Goal: Transaction & Acquisition: Purchase product/service

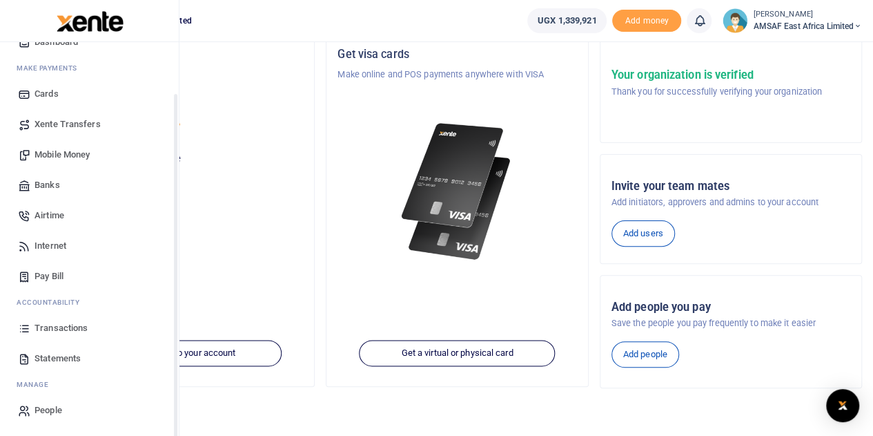
scroll to position [138, 0]
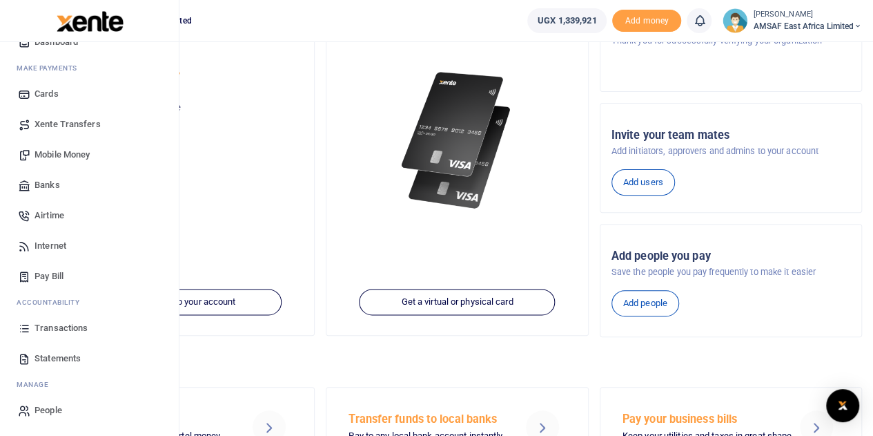
drag, startPoint x: 68, startPoint y: 331, endPoint x: 58, endPoint y: 191, distance: 139.8
click at [68, 330] on span "Transactions" at bounding box center [61, 328] width 53 height 14
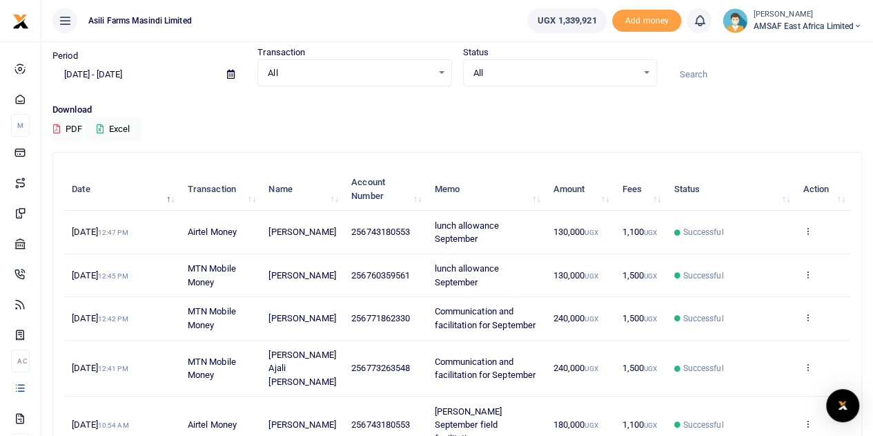
scroll to position [69, 0]
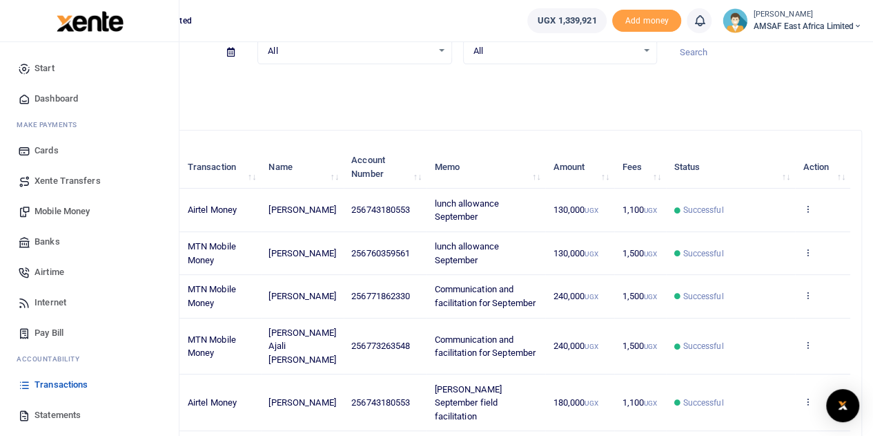
click at [66, 211] on span "Mobile Money" at bounding box center [62, 211] width 55 height 14
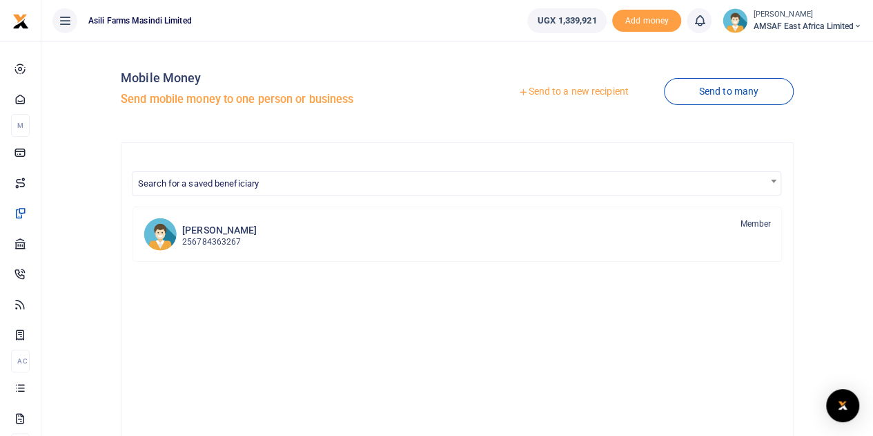
click at [574, 93] on link "Send to a new recipient" at bounding box center [573, 91] width 180 height 25
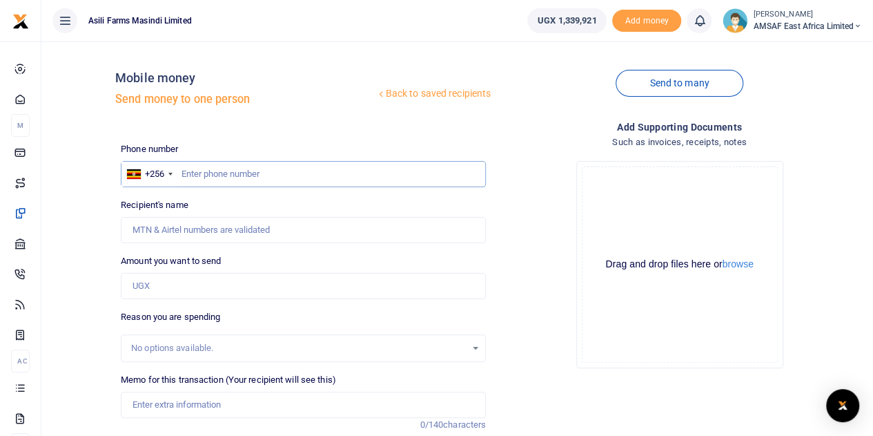
click at [267, 168] on input "text" at bounding box center [303, 174] width 365 height 26
type input "759188889"
click at [173, 286] on input "Amount you want to send" at bounding box center [303, 286] width 365 height 26
type input "[PERSON_NAME]"
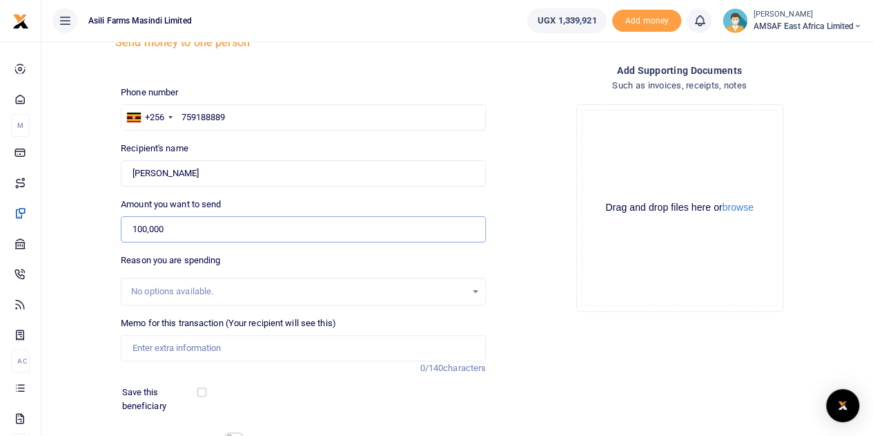
scroll to position [138, 0]
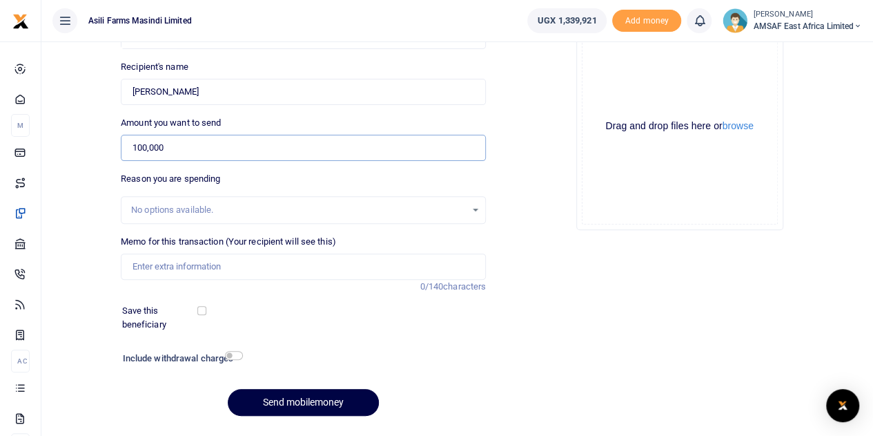
type input "100,000"
click at [226, 268] on input "Memo for this transaction (Your recipient will see this)" at bounding box center [303, 266] width 365 height 26
drag, startPoint x: 161, startPoint y: 266, endPoint x: 116, endPoint y: 266, distance: 44.9
click at [116, 266] on div "Memo for this transaction (Your recipient will see this) September communicatio…" at bounding box center [303, 264] width 376 height 59
type input "October communication allowance"
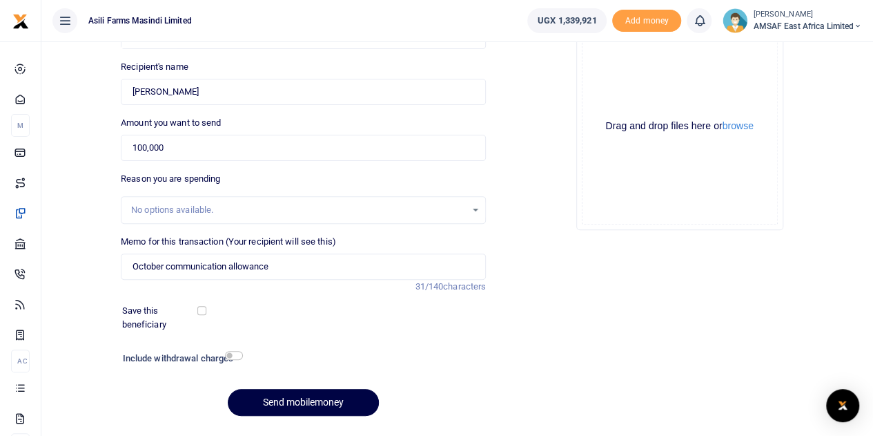
click at [380, 295] on div "Phone number +256 Uganda +256 759188889 Phone is required. Recipient's name Fou…" at bounding box center [303, 215] width 376 height 422
click at [623, 265] on div "Add supporting Documents Such as invoices, receipts, notes Drop your files here…" at bounding box center [679, 203] width 376 height 445
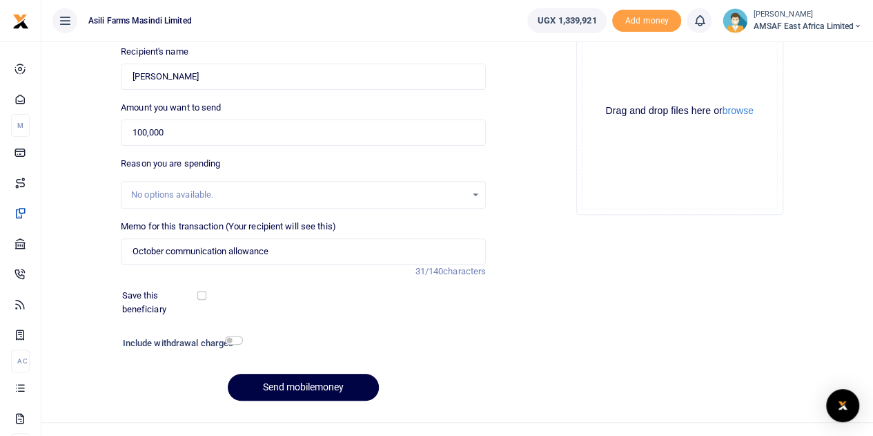
scroll to position [174, 0]
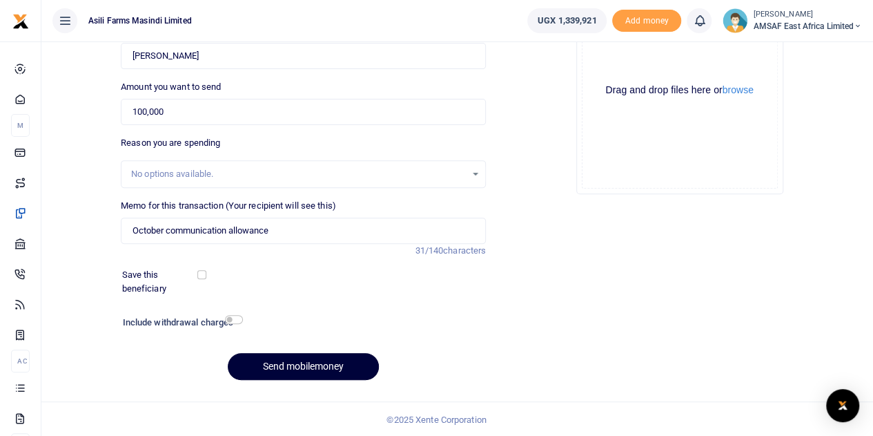
click at [291, 362] on button "Send mobilemoney" at bounding box center [303, 366] width 151 height 27
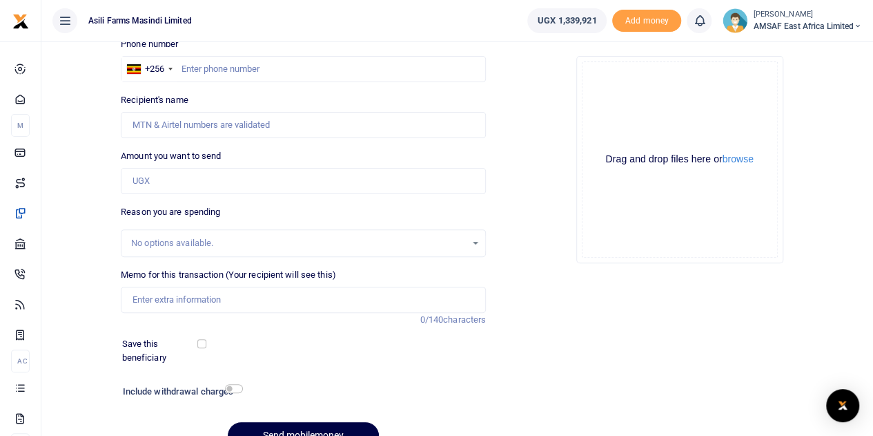
scroll to position [69, 0]
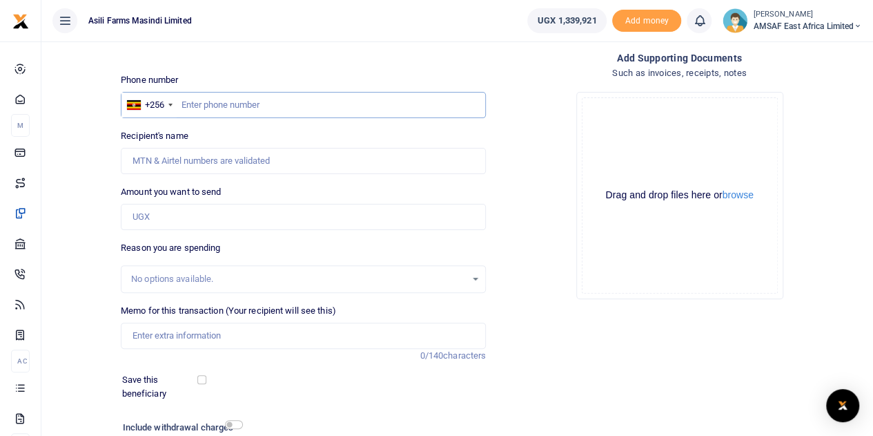
click at [299, 108] on input "text" at bounding box center [303, 105] width 365 height 26
type input "703233991"
click at [202, 217] on input "Amount you want to send" at bounding box center [303, 217] width 365 height 26
type input "100,000"
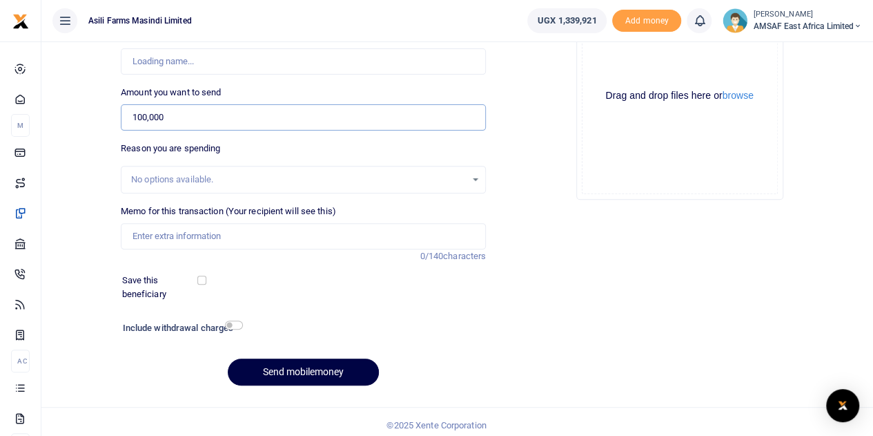
scroll to position [174, 0]
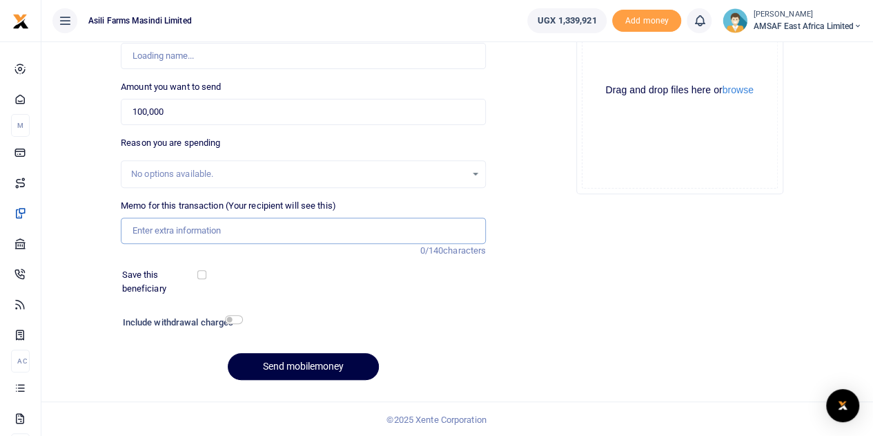
click at [239, 225] on input "Memo for this transaction (Your recipient will see this)" at bounding box center [303, 230] width 365 height 26
type input "October communication allowance"
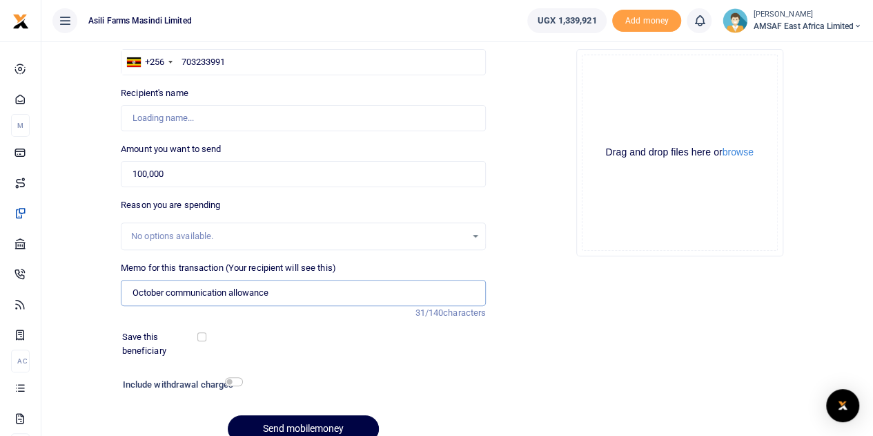
scroll to position [0, 0]
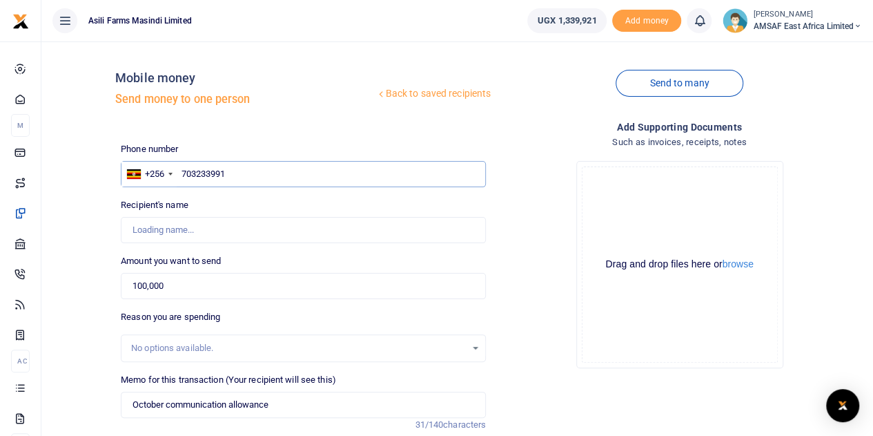
click at [296, 177] on input "703233991" at bounding box center [303, 174] width 365 height 26
click at [243, 304] on div "Phone number +256 Uganda +256 703233991 Phone is required. Recipient's name Nam…" at bounding box center [303, 353] width 376 height 422
click at [227, 353] on div "No options available." at bounding box center [298, 348] width 335 height 14
click at [300, 233] on input "Recipient's name" at bounding box center [303, 230] width 365 height 26
click at [570, 300] on div "Drop your files here Drag and drop files here or browse Powered by Uppy" at bounding box center [679, 264] width 365 height 229
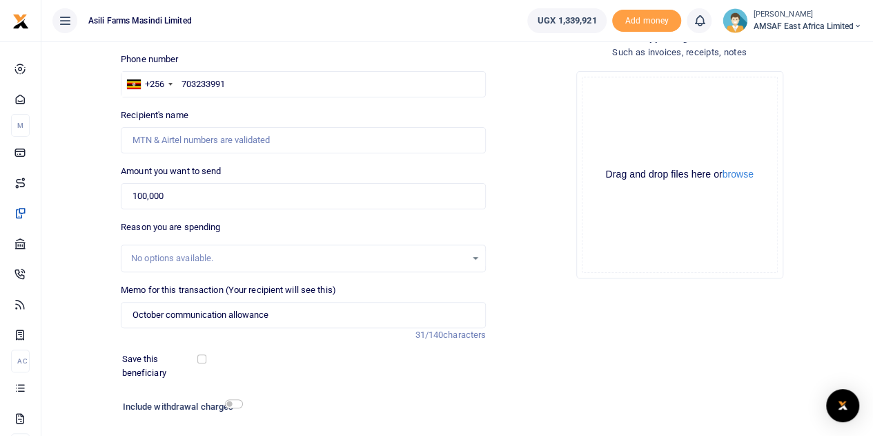
scroll to position [69, 0]
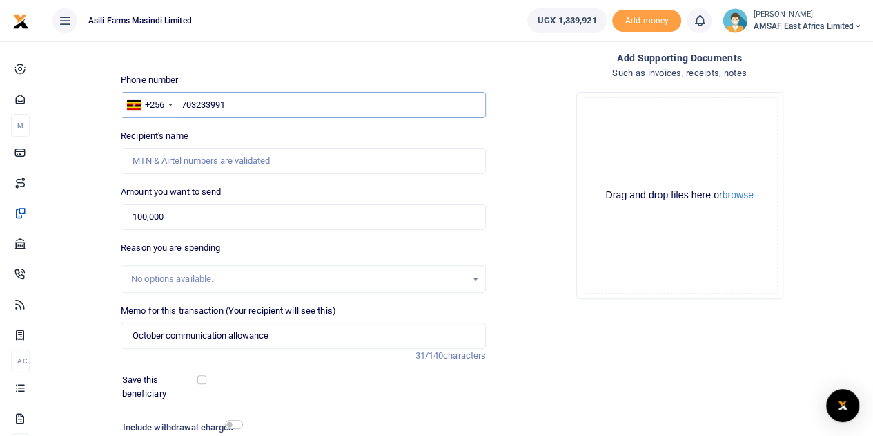
click at [344, 103] on input "703233991" at bounding box center [303, 105] width 365 height 26
type input "780255512"
type input "[PERSON_NAME]"
click at [269, 110] on input "780255512" at bounding box center [303, 105] width 365 height 26
click at [280, 215] on input "100,000" at bounding box center [303, 217] width 365 height 26
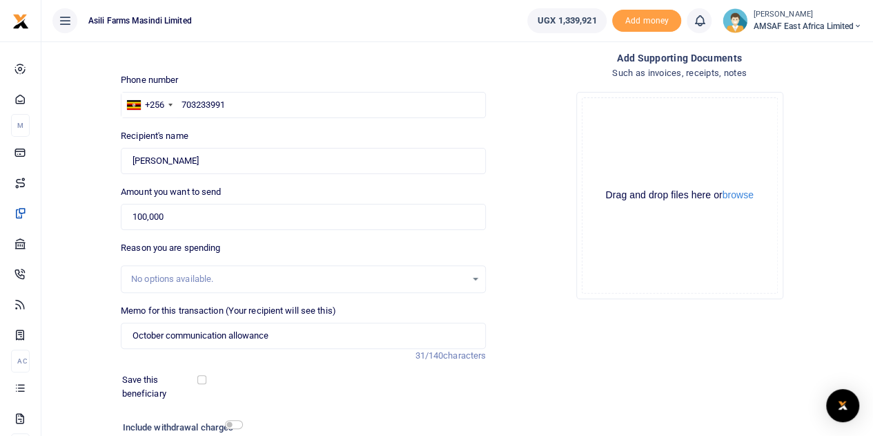
click at [567, 259] on div "Drop your files here Drag and drop files here or browse Powered by Uppy" at bounding box center [679, 195] width 365 height 229
click at [268, 102] on input "703233991" at bounding box center [303, 105] width 365 height 26
type input "703233991"
click at [573, 336] on div "Add supporting Documents Such as invoices, receipts, notes Drop your files here…" at bounding box center [679, 272] width 376 height 445
click at [264, 108] on input "703233991" at bounding box center [303, 105] width 365 height 26
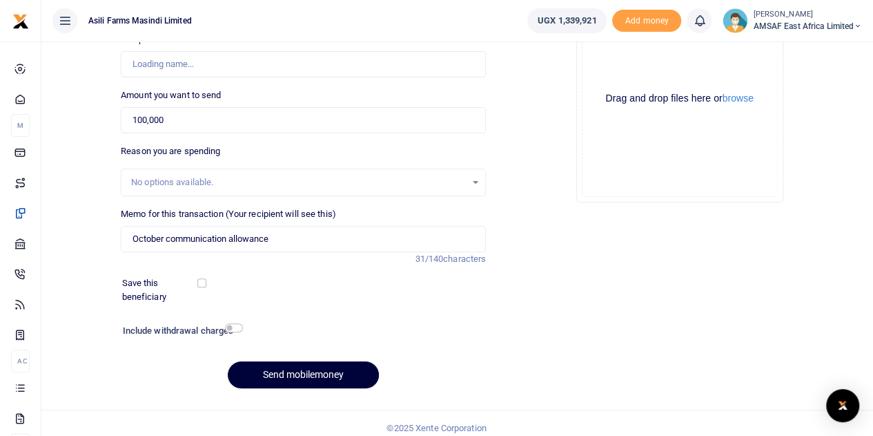
scroll to position [174, 0]
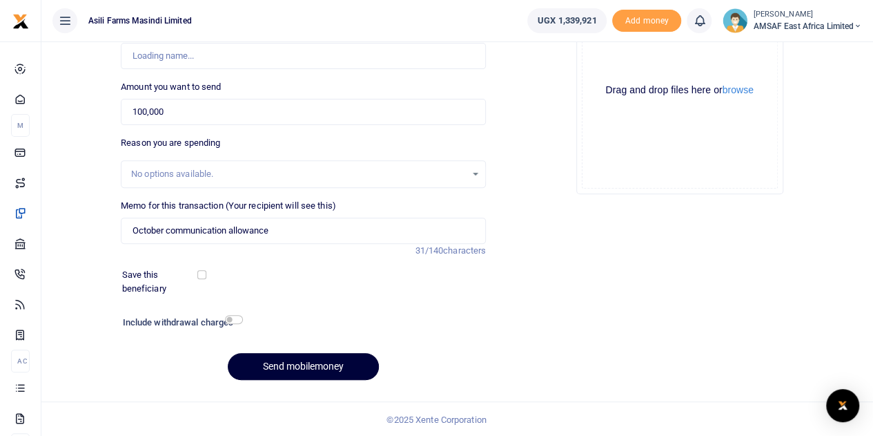
click at [309, 358] on button "Send mobilemoney" at bounding box center [303, 366] width 151 height 27
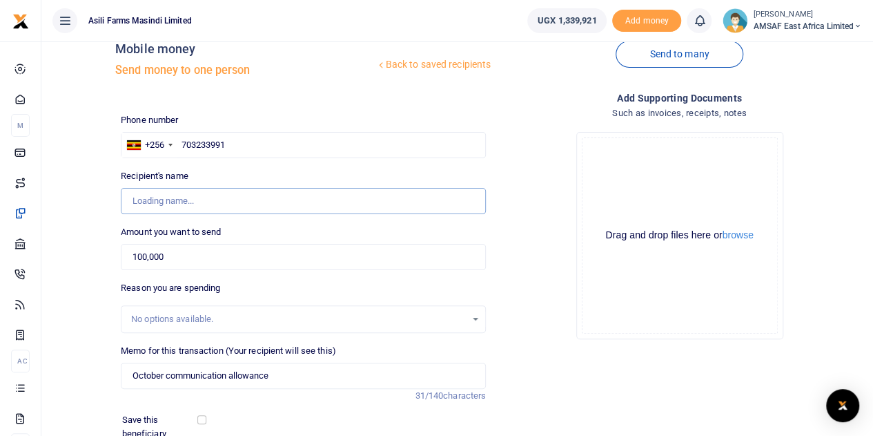
scroll to position [0, 0]
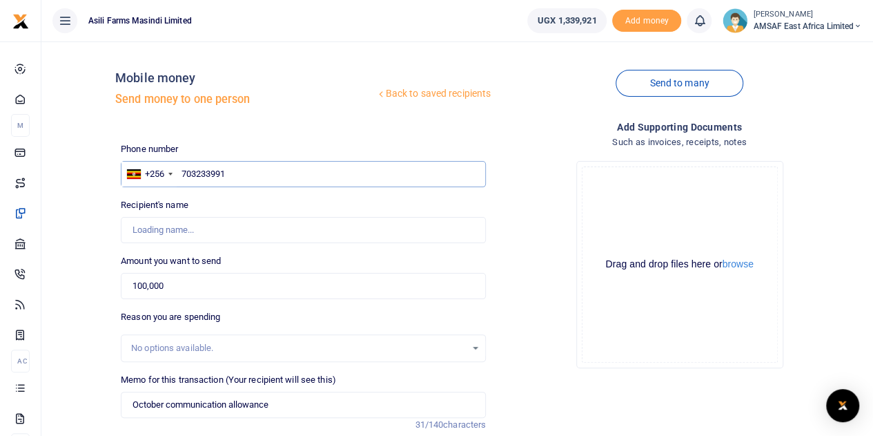
click at [265, 172] on input "703233991" at bounding box center [303, 174] width 365 height 26
type input "772233209"
type input "Bagaya Joseph"
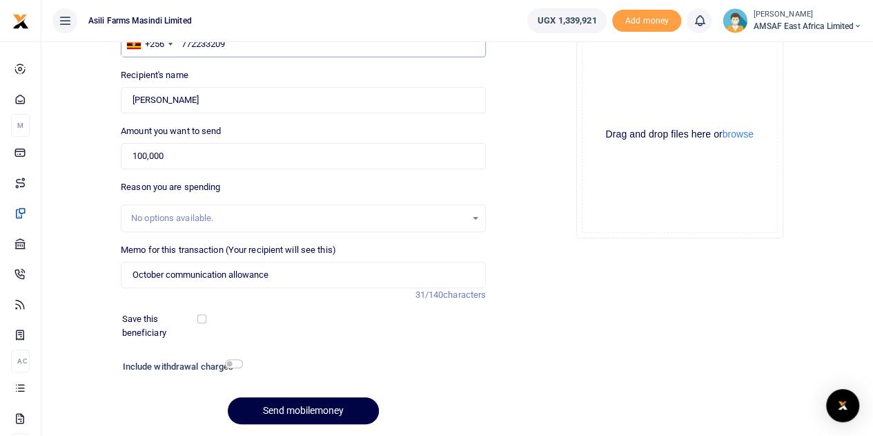
scroll to position [174, 0]
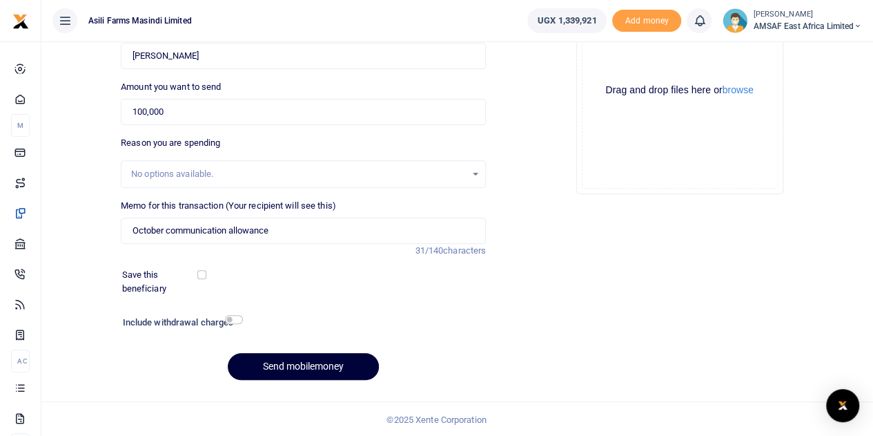
type input "772233209"
click at [261, 355] on button "Send mobilemoney" at bounding box center [303, 366] width 151 height 27
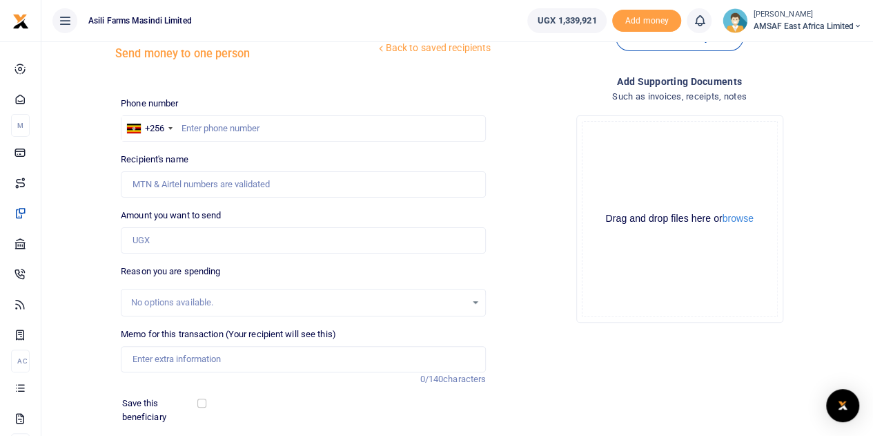
scroll to position [36, 0]
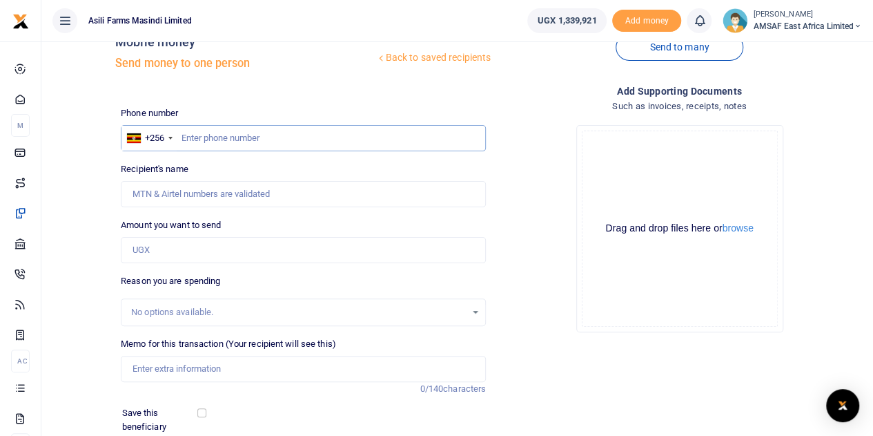
click at [255, 140] on input "text" at bounding box center [303, 138] width 365 height 26
type input "703233991"
click at [201, 246] on input "Amount you want to send" at bounding box center [303, 250] width 365 height 26
type input "100,000"
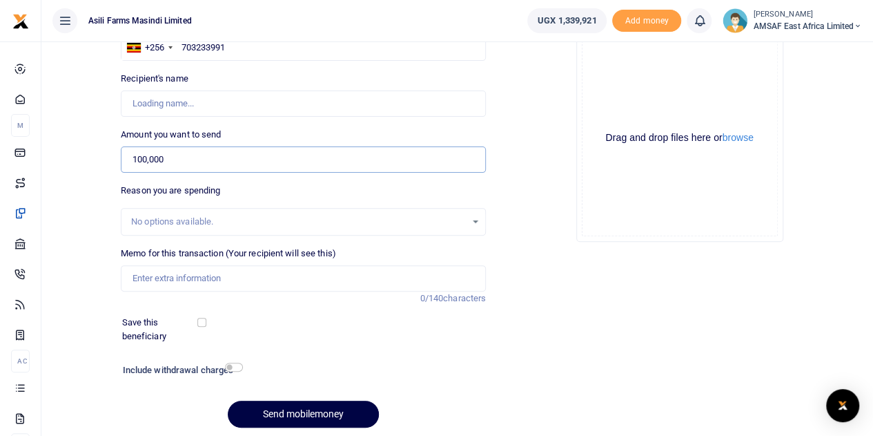
scroll to position [105, 0]
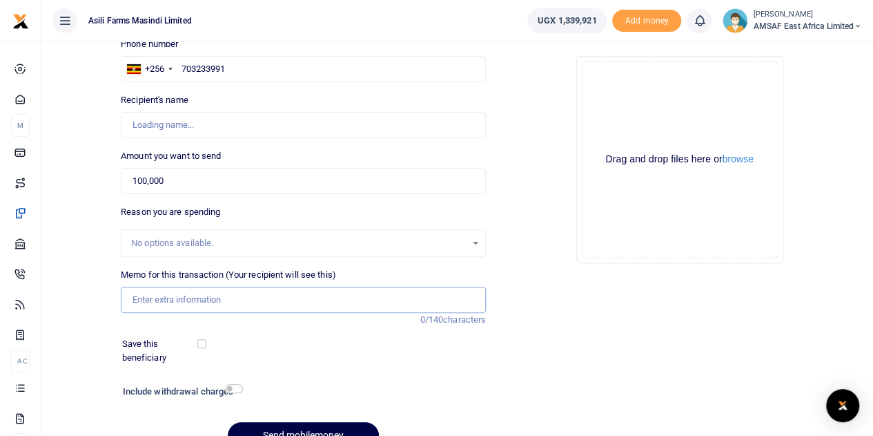
click at [225, 296] on input "Memo for this transaction (Your recipient will see this)" at bounding box center [303, 299] width 365 height 26
type input "October communication allowance"
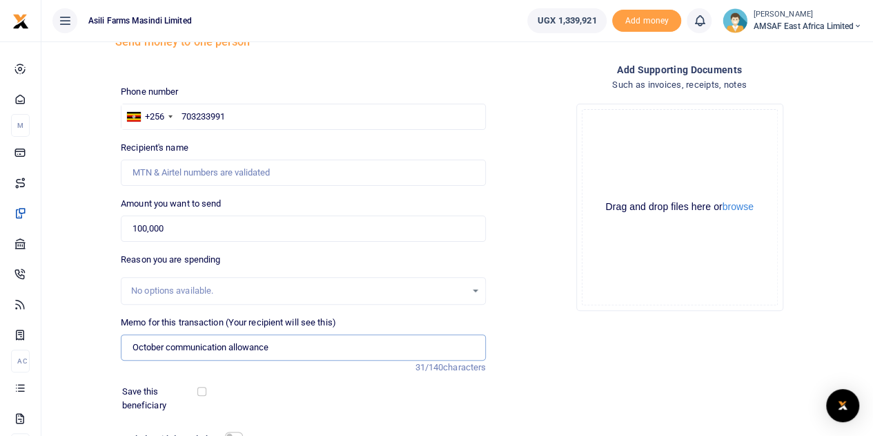
scroll to position [36, 0]
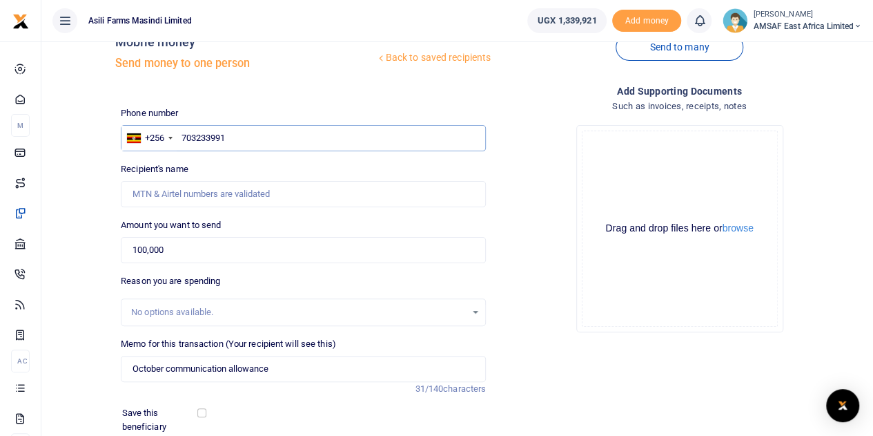
click at [300, 137] on input "703233991" at bounding box center [303, 138] width 365 height 26
click at [279, 130] on input "703233991" at bounding box center [303, 138] width 365 height 26
type input "7"
type input "759516815"
type input "Thejosephinitiative Limited"
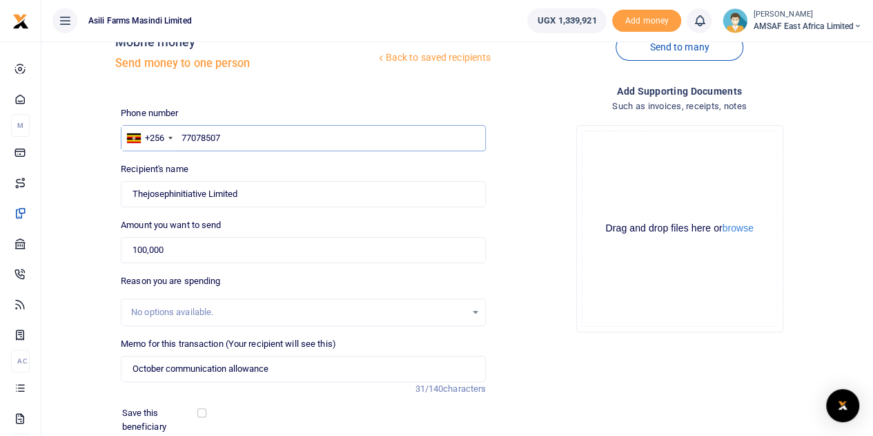
type input "770785074"
type input "Paul Murungi"
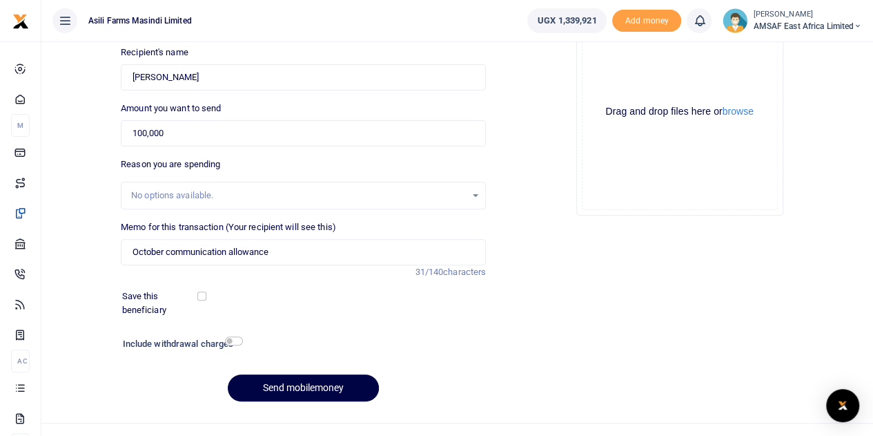
scroll to position [174, 0]
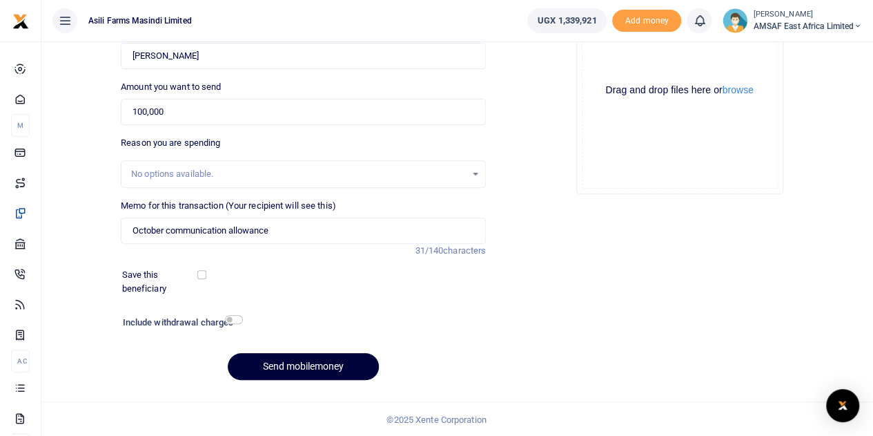
type input "770785074"
click at [309, 368] on button "Send mobilemoney" at bounding box center [303, 366] width 151 height 27
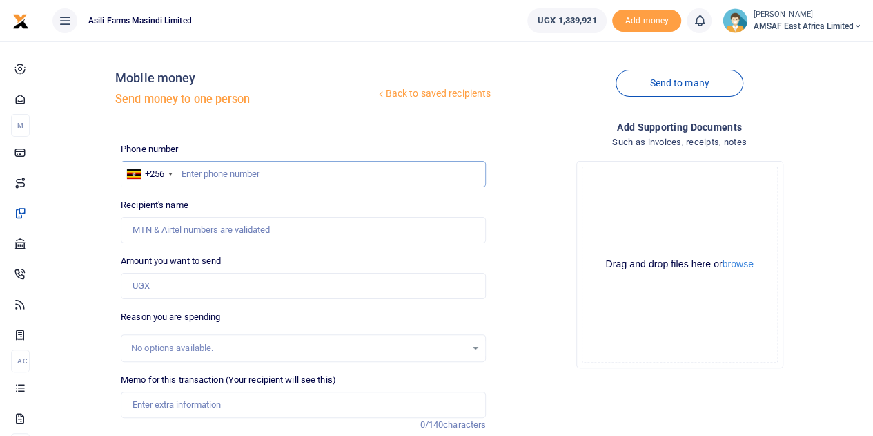
click at [333, 176] on input "text" at bounding box center [303, 174] width 365 height 26
type input "772710167"
type input "[PERSON_NAME]"
type input "772710167"
click at [215, 286] on input "Amount you want to send" at bounding box center [303, 286] width 365 height 26
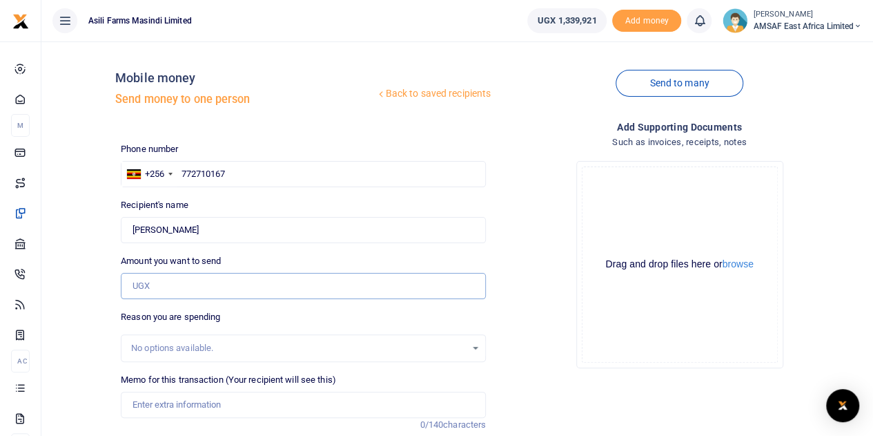
type input "100,000"
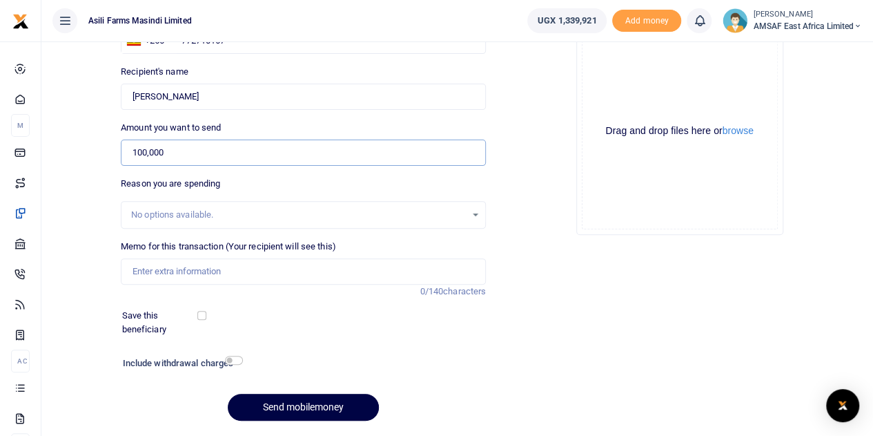
scroll to position [69, 0]
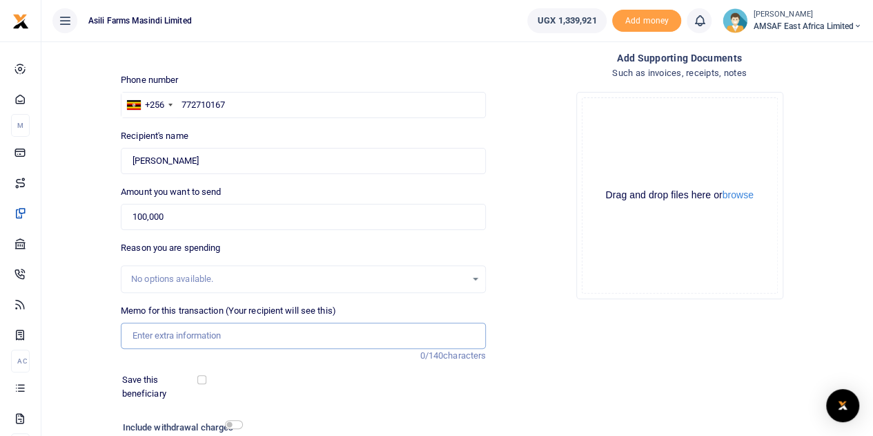
click at [228, 334] on input "Memo for this transaction (Your recipient will see this)" at bounding box center [303, 335] width 365 height 26
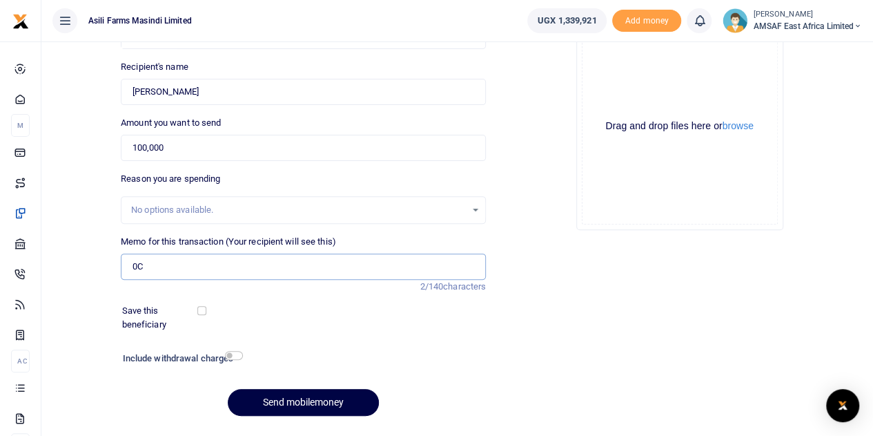
type input "0"
type input "October communication allowance"
click at [316, 400] on button "Send mobilemoney" at bounding box center [303, 402] width 151 height 27
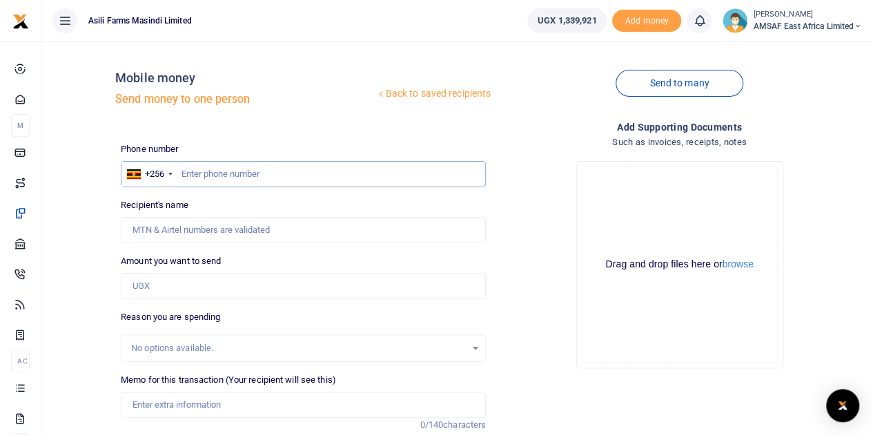
click at [315, 182] on input "text" at bounding box center [303, 174] width 365 height 26
type input "787968276"
click at [200, 280] on input "Amount you want to send" at bounding box center [303, 286] width 365 height 26
type input "100,000"
click at [251, 174] on input "787968276" at bounding box center [303, 174] width 365 height 26
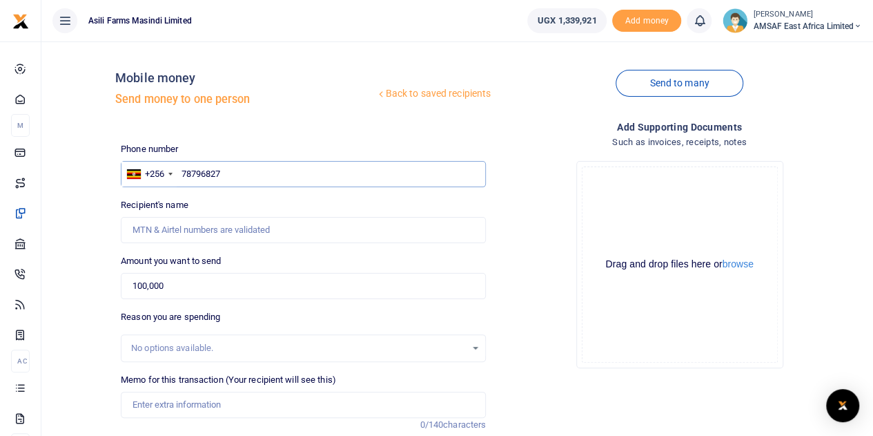
type input "787968276"
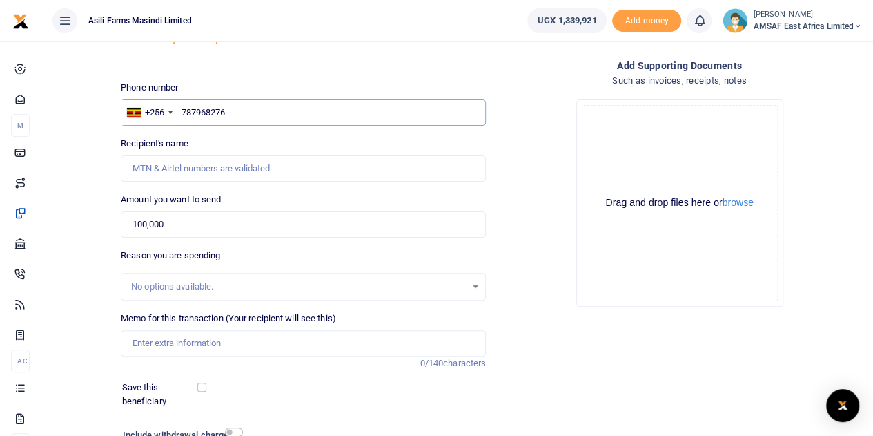
scroll to position [174, 0]
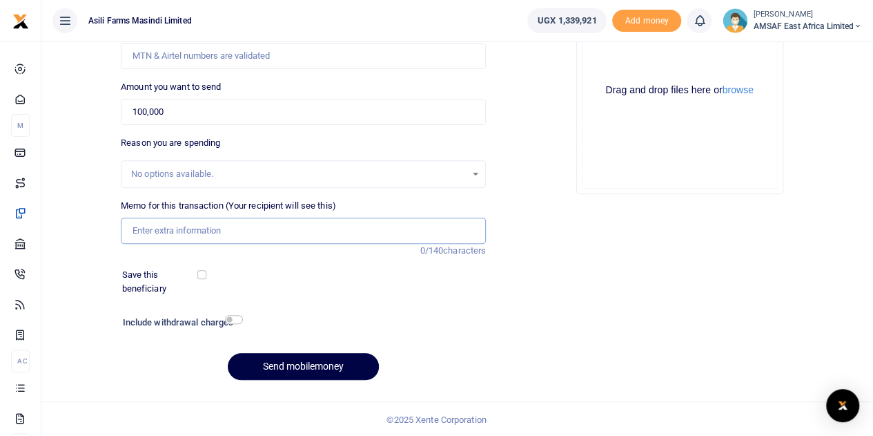
click at [229, 226] on input "Memo for this transaction (Your recipient will see this)" at bounding box center [303, 230] width 365 height 26
type input "October communication allowance"
click at [322, 360] on button "Send mobilemoney" at bounding box center [303, 366] width 151 height 27
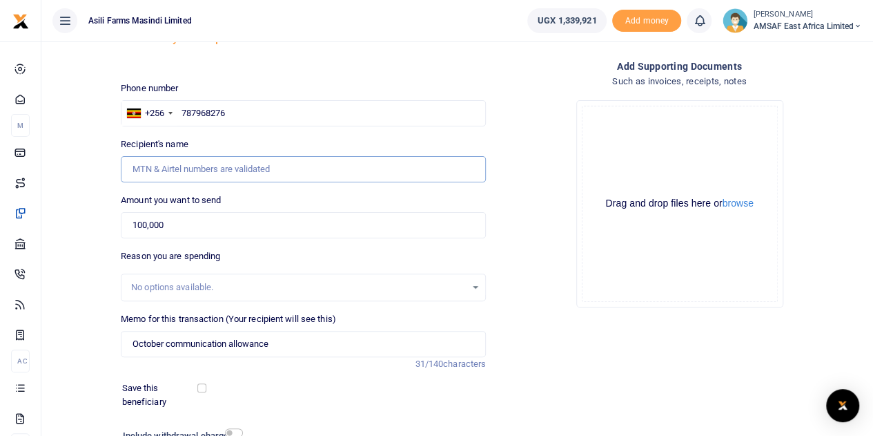
scroll to position [69, 0]
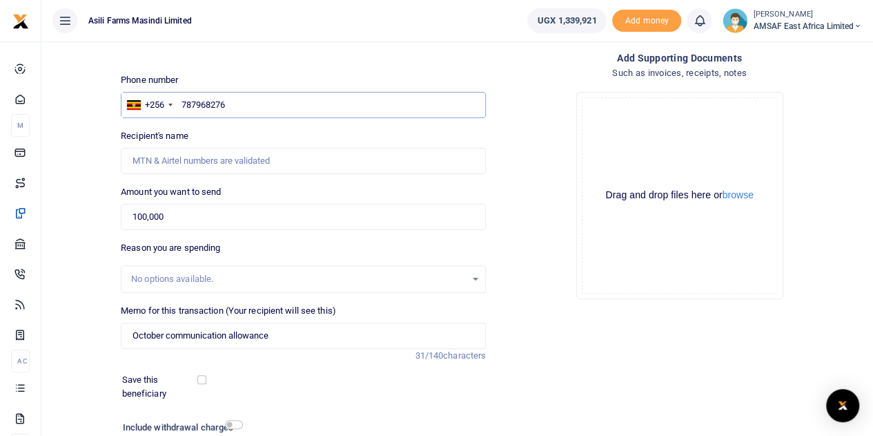
click at [239, 106] on input "787968276" at bounding box center [303, 105] width 365 height 26
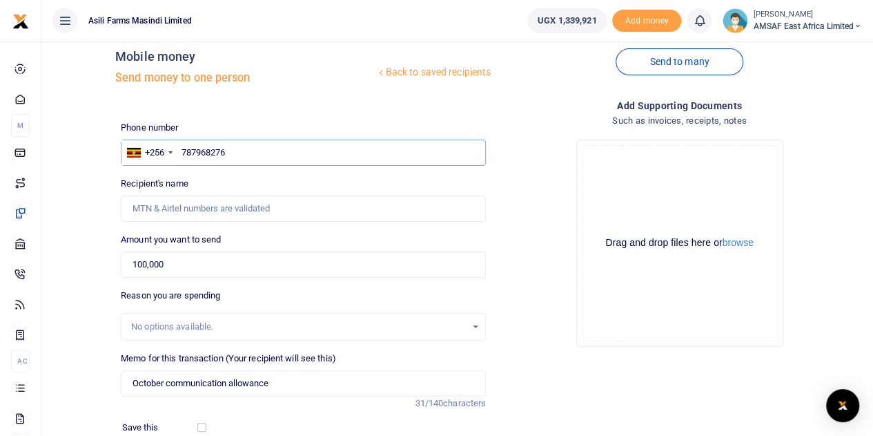
scroll to position [0, 0]
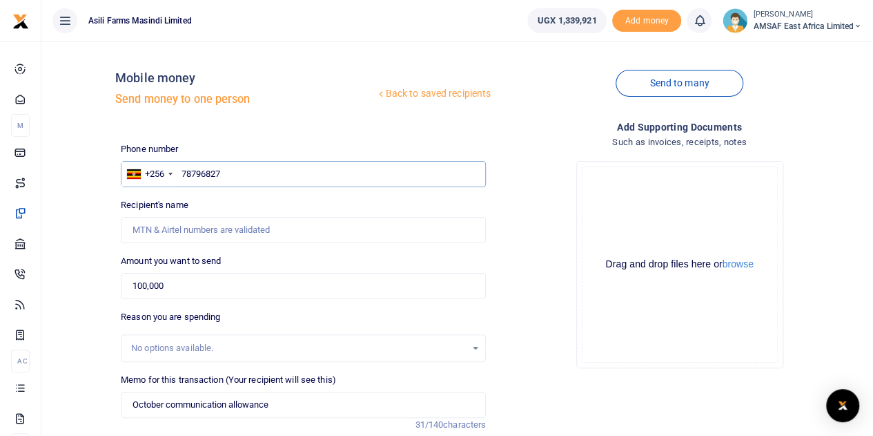
type input "787968276"
type input "[PERSON_NAME] Andruga"
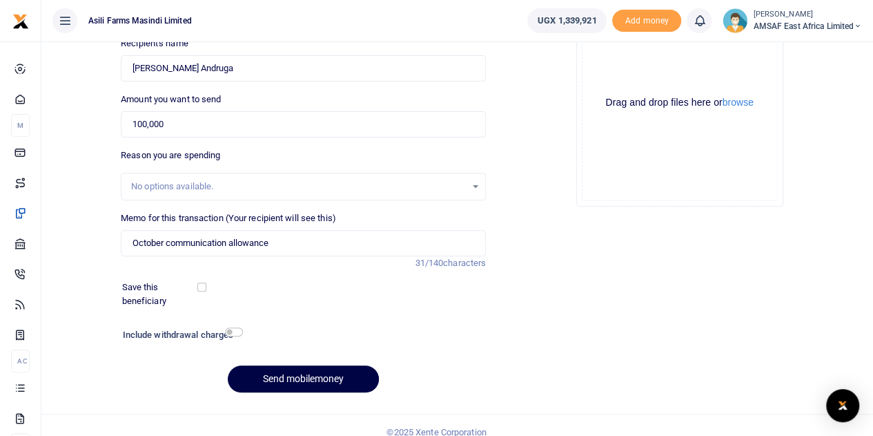
scroll to position [174, 0]
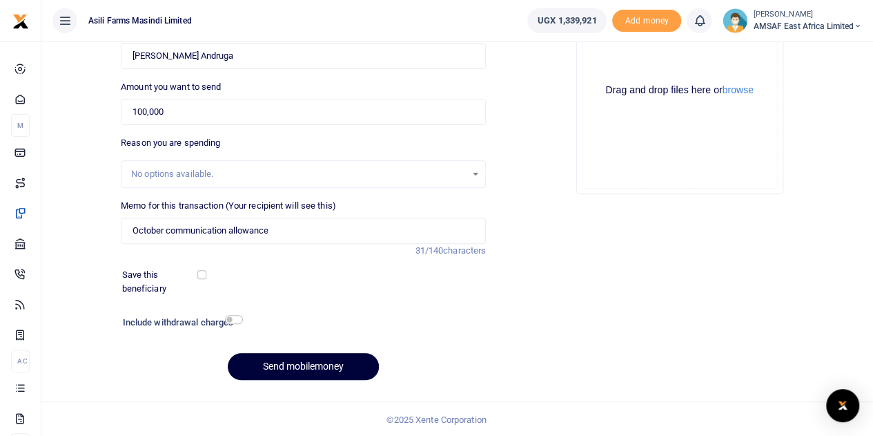
click at [293, 367] on button "Send mobilemoney" at bounding box center [303, 366] width 151 height 27
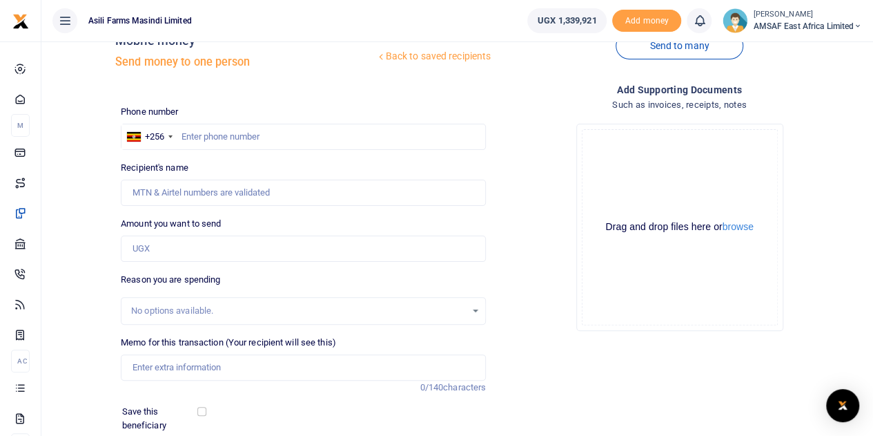
scroll to position [36, 0]
click at [257, 133] on input "text" at bounding box center [303, 138] width 365 height 26
type input "703233991"
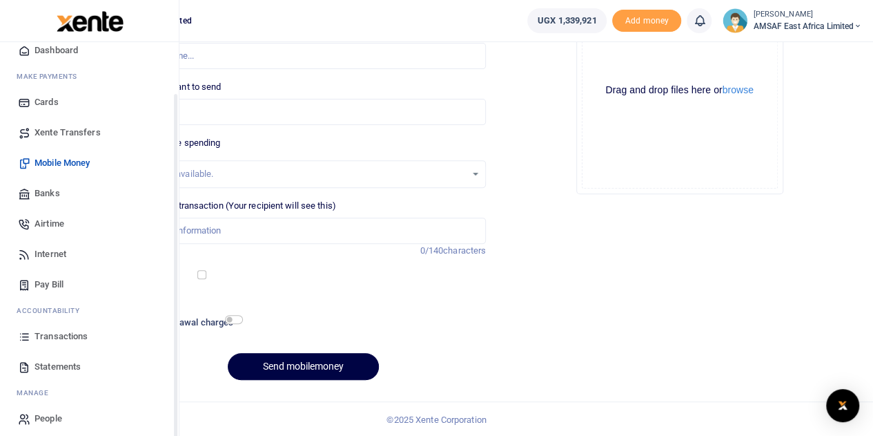
scroll to position [57, 0]
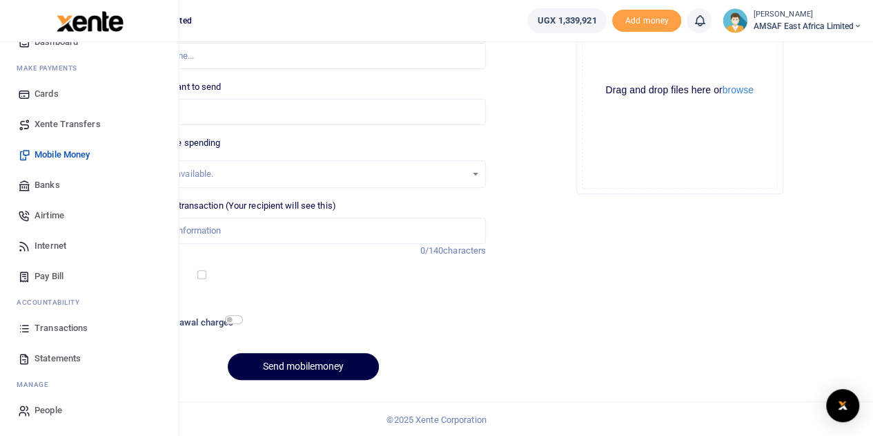
click at [83, 326] on span "Transactions" at bounding box center [61, 328] width 53 height 14
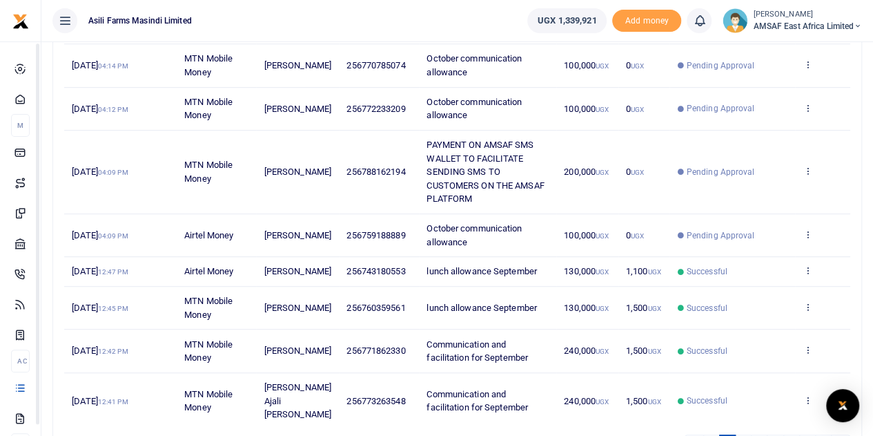
scroll to position [345, 0]
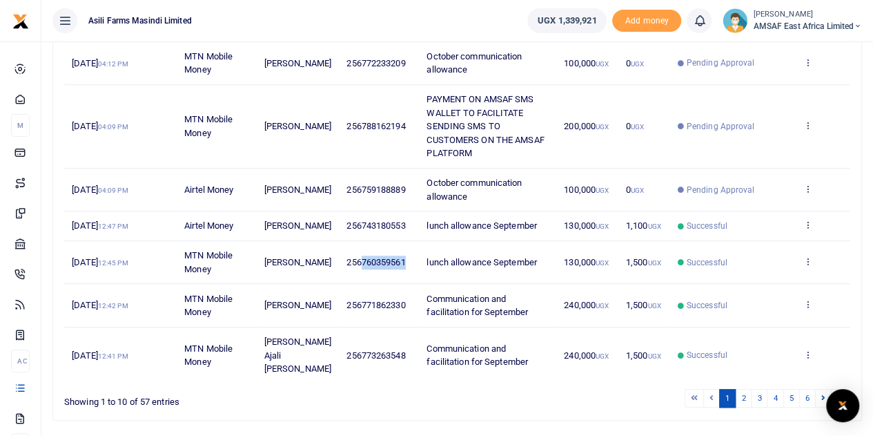
drag, startPoint x: 351, startPoint y: 276, endPoint x: 395, endPoint y: 274, distance: 44.2
click at [395, 274] on td "256760359561" at bounding box center [379, 262] width 80 height 43
copy span "760359561"
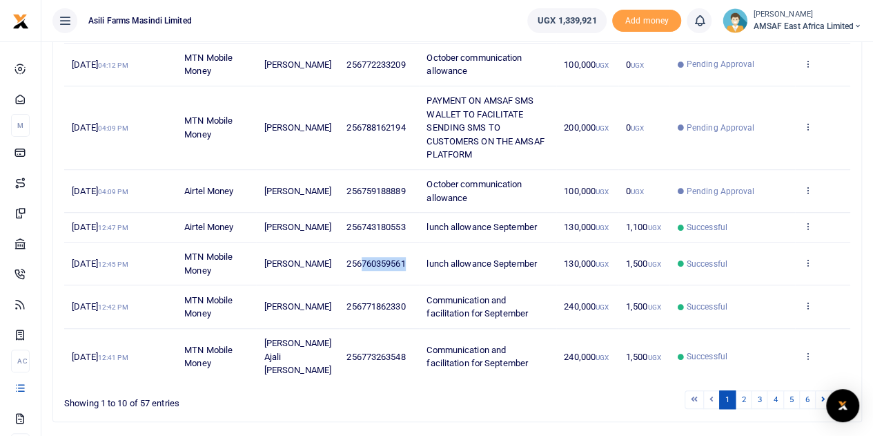
scroll to position [0, 0]
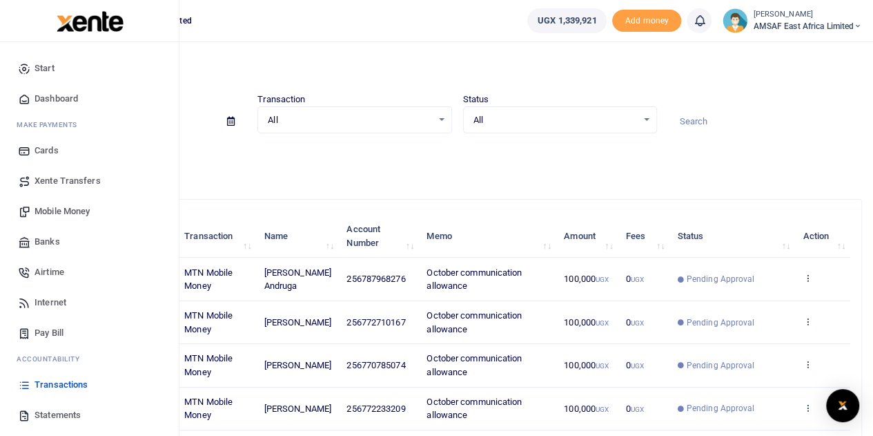
click at [62, 208] on span "Mobile Money" at bounding box center [62, 211] width 55 height 14
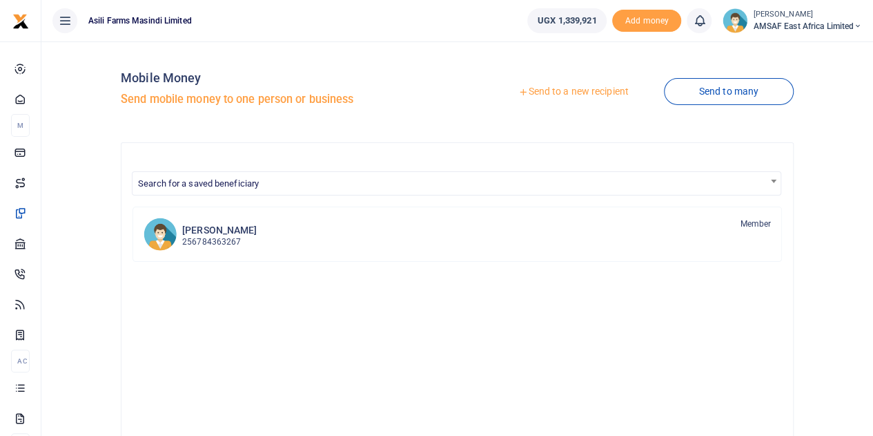
click at [556, 95] on link "Send to a new recipient" at bounding box center [573, 91] width 180 height 25
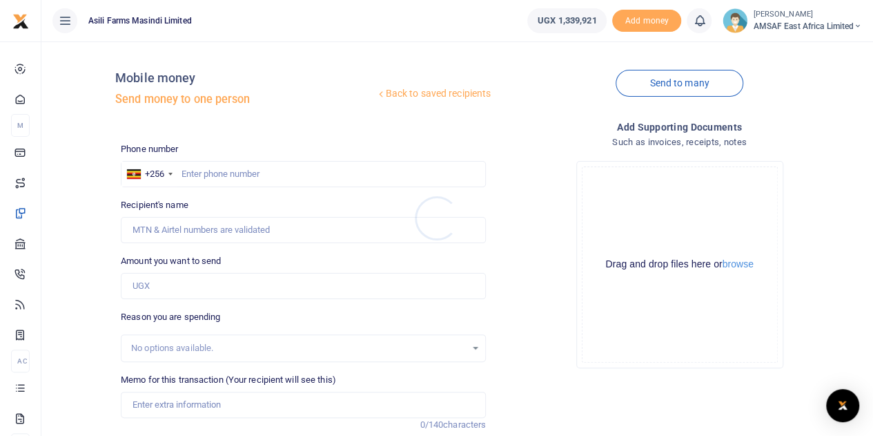
click at [227, 173] on div at bounding box center [436, 218] width 873 height 436
click at [227, 173] on input "text" at bounding box center [303, 174] width 365 height 26
paste input "760359561"
type input "760359561"
type input "[PERSON_NAME]"
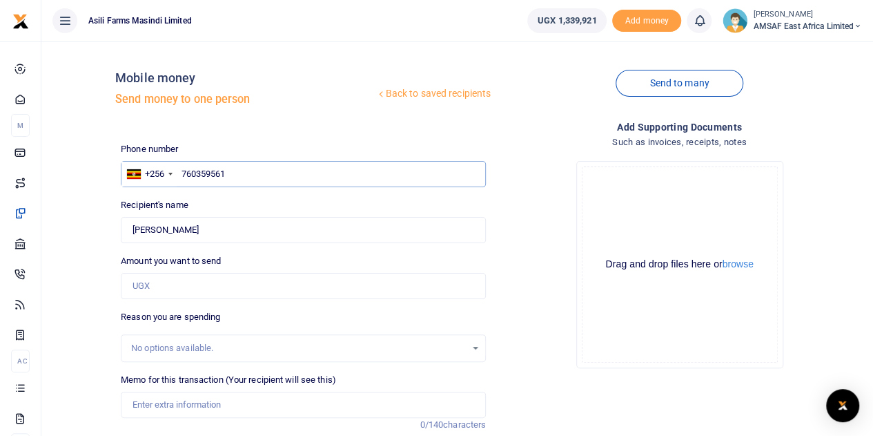
type input "760359561"
click at [192, 284] on input "Amount you want to send" at bounding box center [303, 286] width 365 height 26
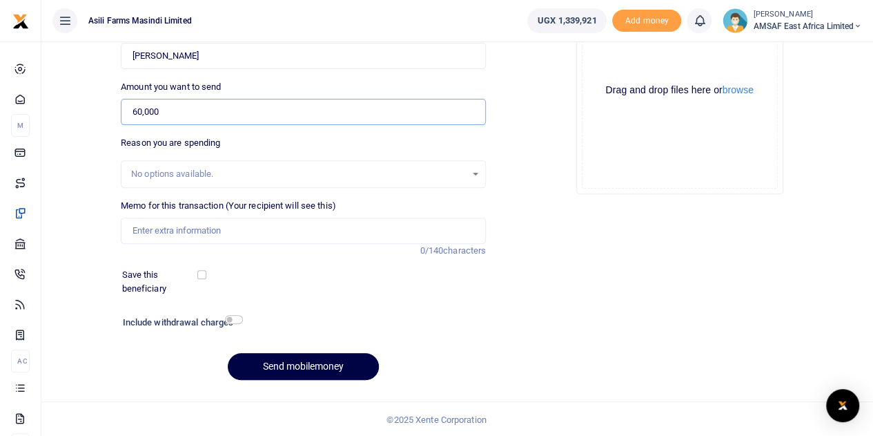
scroll to position [174, 0]
type input "60,000"
click at [251, 224] on input "Memo for this transaction (Your recipient will see this)" at bounding box center [303, 230] width 365 height 26
type input "October communication allowance"
click at [255, 358] on button "Send mobilemoney" at bounding box center [303, 366] width 151 height 27
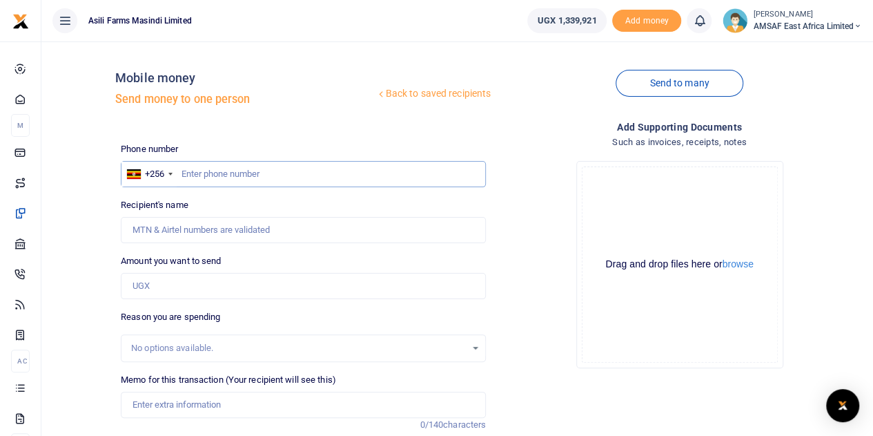
click at [203, 170] on input "text" at bounding box center [303, 174] width 365 height 26
paste input "782,501,936"
click at [217, 174] on input "782,501,936" at bounding box center [303, 174] width 365 height 26
click at [201, 176] on input "782,501936" at bounding box center [303, 174] width 365 height 26
click at [199, 175] on input "782,501936" at bounding box center [303, 174] width 365 height 26
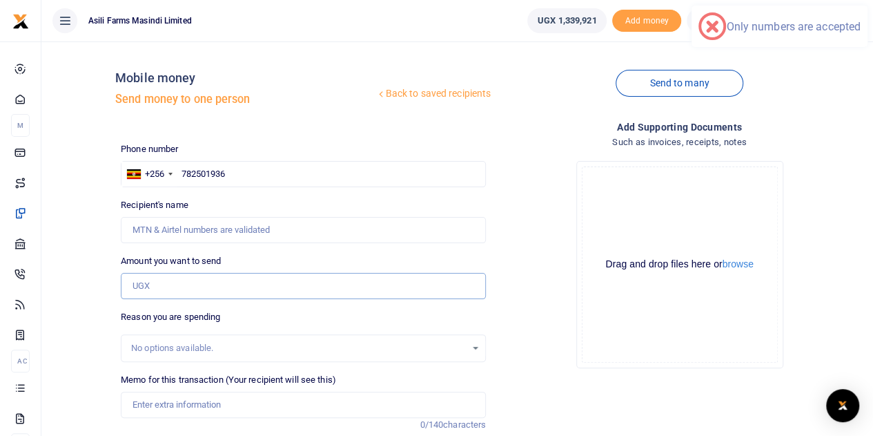
drag, startPoint x: 179, startPoint y: 278, endPoint x: 184, endPoint y: 264, distance: 14.9
click at [179, 278] on input "Amount you want to send" at bounding box center [303, 286] width 365 height 26
click at [337, 172] on input "782501936" at bounding box center [303, 174] width 365 height 26
type input "7"
type input "782501936"
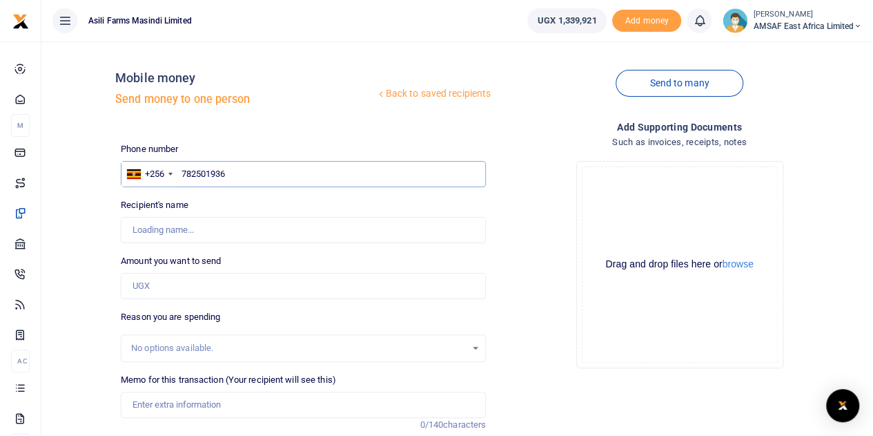
type input "[PERSON_NAME]"
type input "782501936"
click at [203, 276] on input "Amount you want to send" at bounding box center [303, 286] width 365 height 26
type input "60,000"
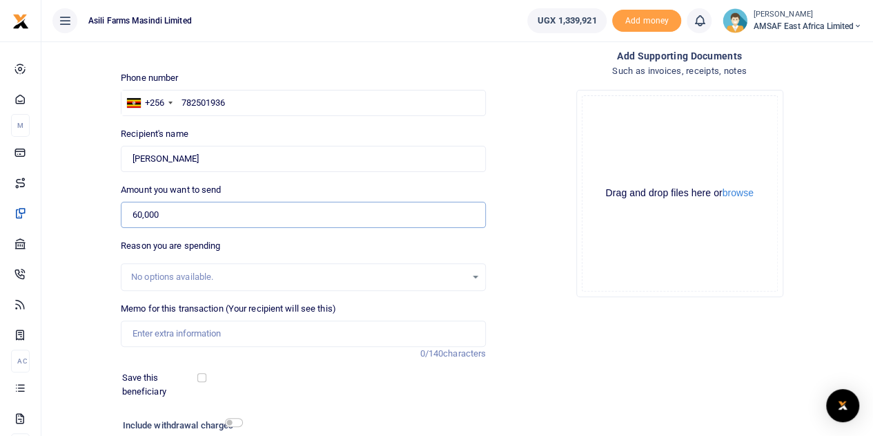
scroll to position [69, 0]
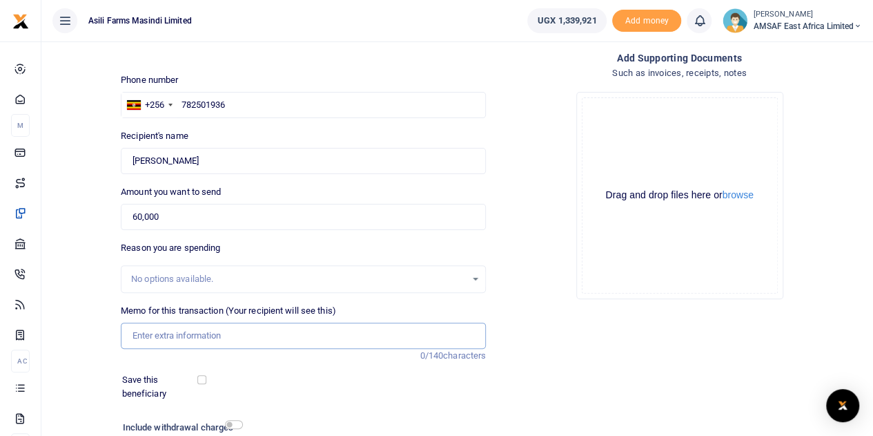
click at [226, 335] on input "Memo for this transaction (Your recipient will see this)" at bounding box center [303, 335] width 365 height 26
type input "October communication allowance"
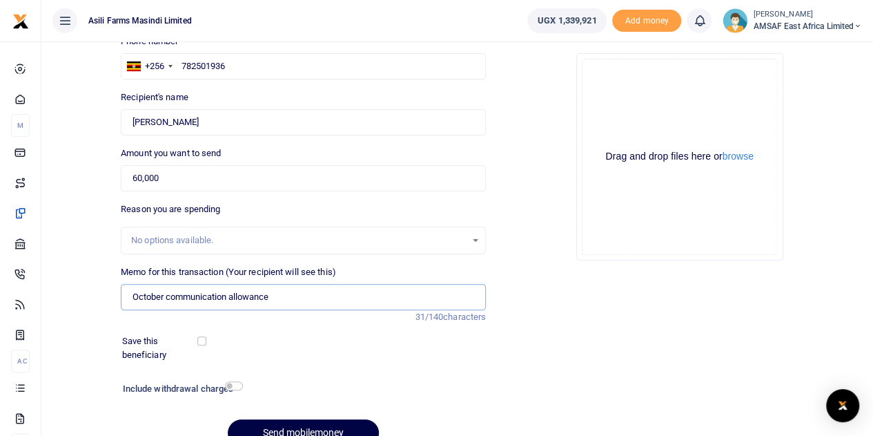
scroll to position [174, 0]
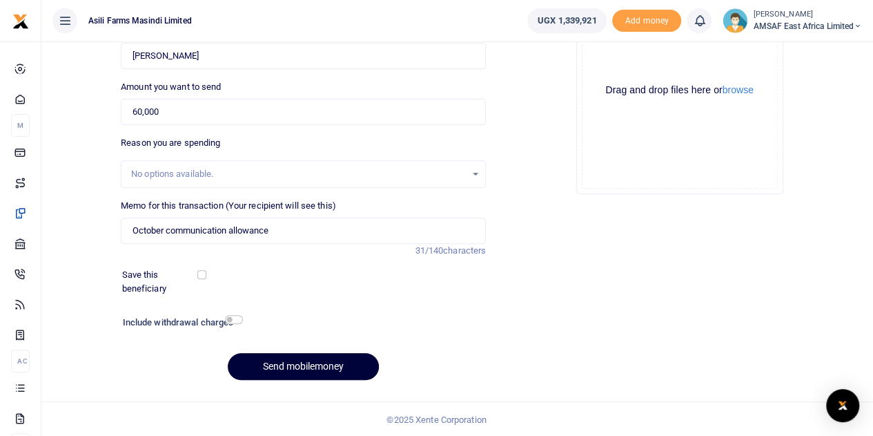
click at [335, 361] on button "Send mobilemoney" at bounding box center [303, 366] width 151 height 27
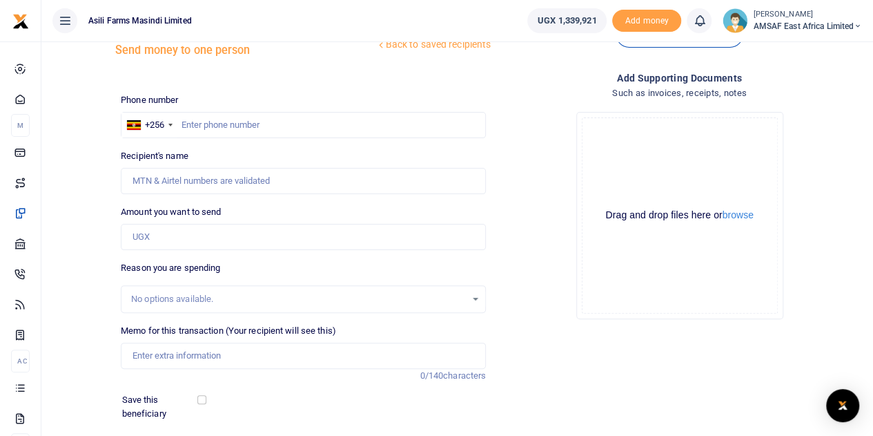
scroll to position [36, 0]
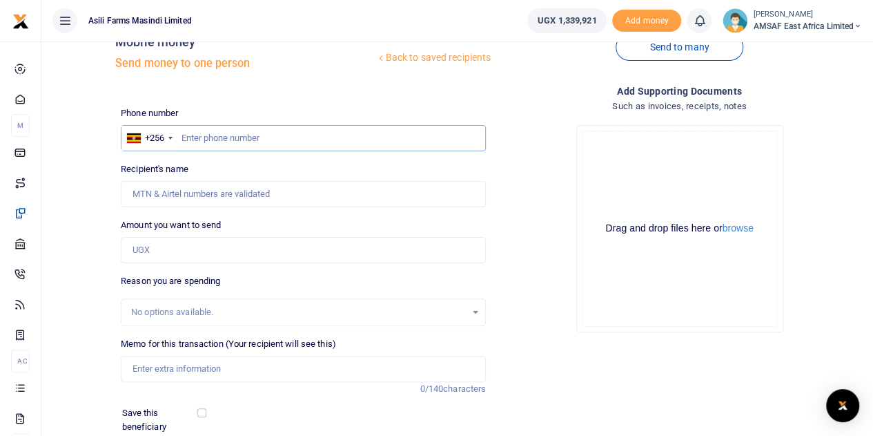
click at [258, 136] on input "text" at bounding box center [303, 138] width 365 height 26
type input "703233991"
type input "[PERSON_NAME]"
type input "703233991"
click at [179, 252] on input "Amount you want to send" at bounding box center [303, 250] width 365 height 26
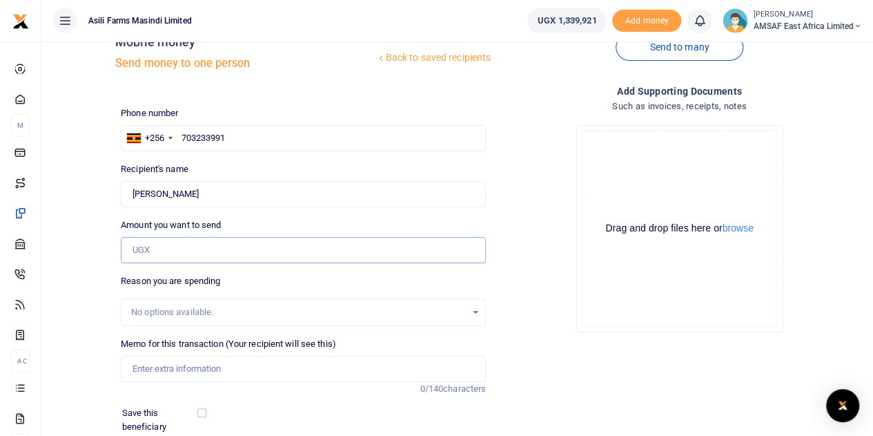
type input "100,000"
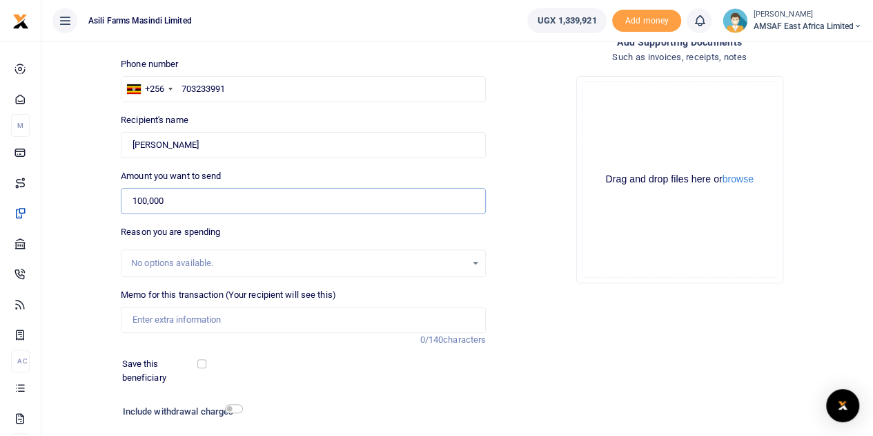
scroll to position [105, 0]
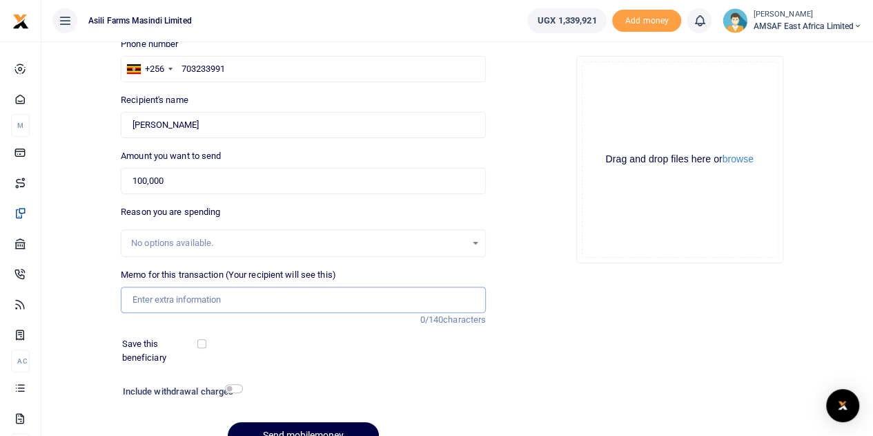
click at [217, 302] on input "Memo for this transaction (Your recipient will see this)" at bounding box center [303, 299] width 365 height 26
type input "October communication allowance"
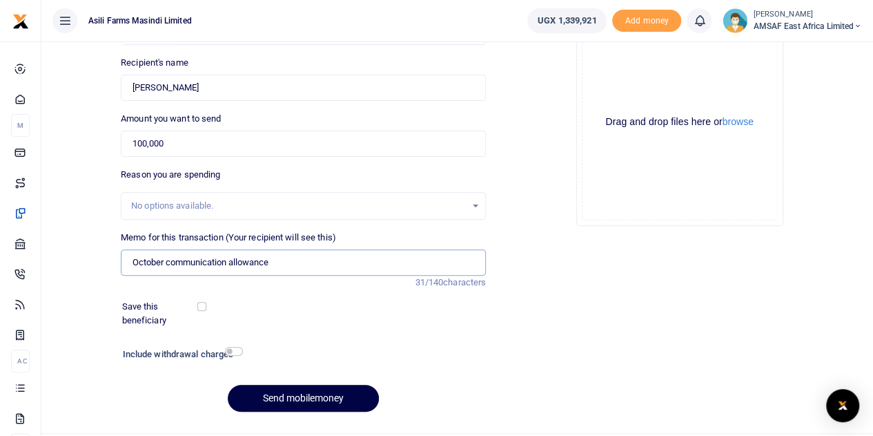
scroll to position [174, 0]
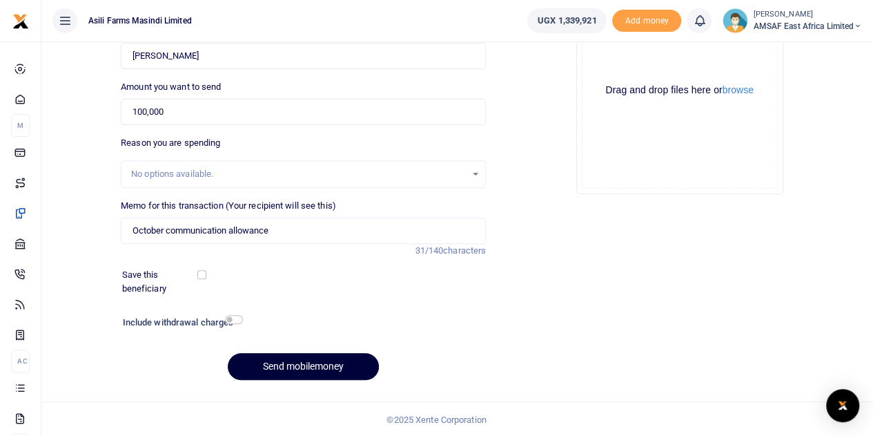
click at [294, 367] on button "Send mobilemoney" at bounding box center [303, 366] width 151 height 27
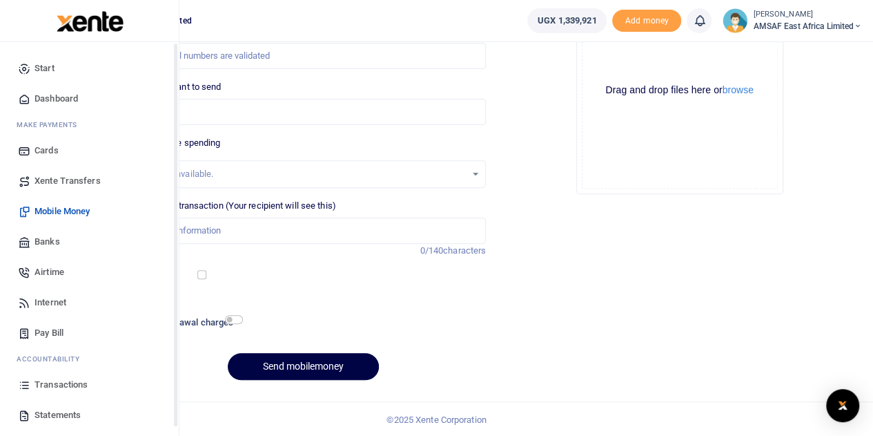
click at [58, 382] on span "Transactions" at bounding box center [61, 385] width 53 height 14
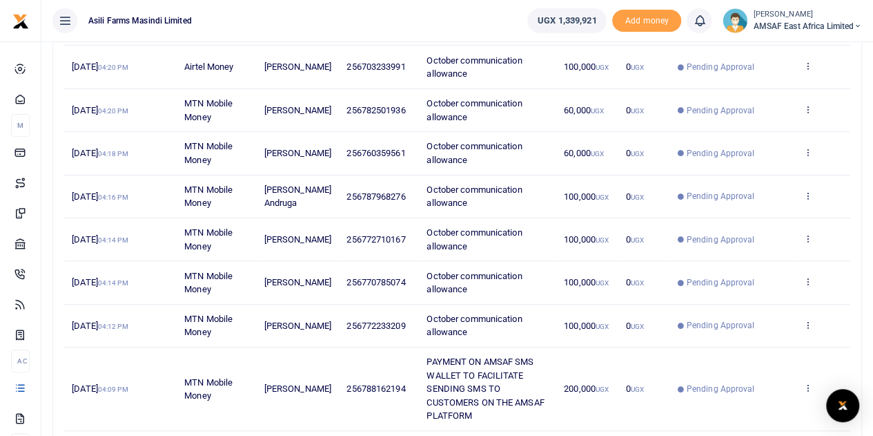
scroll to position [190, 0]
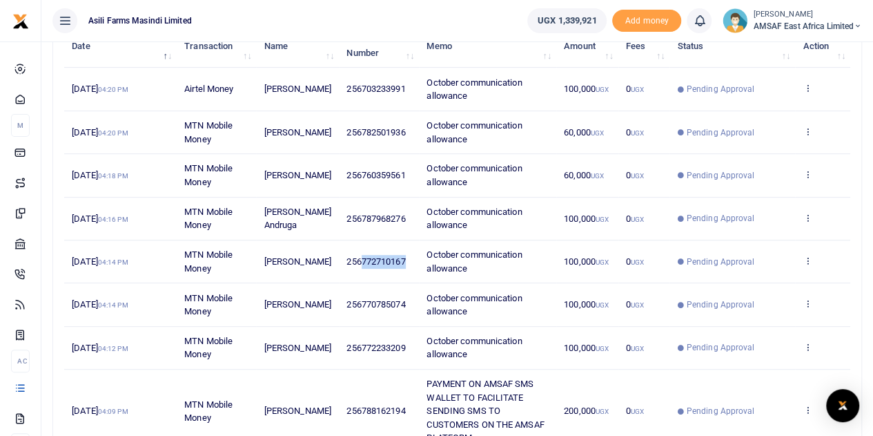
copy span "772710167"
drag, startPoint x: 353, startPoint y: 271, endPoint x: 396, endPoint y: 272, distance: 42.8
click at [396, 266] on span "256772710167" at bounding box center [375, 261] width 59 height 10
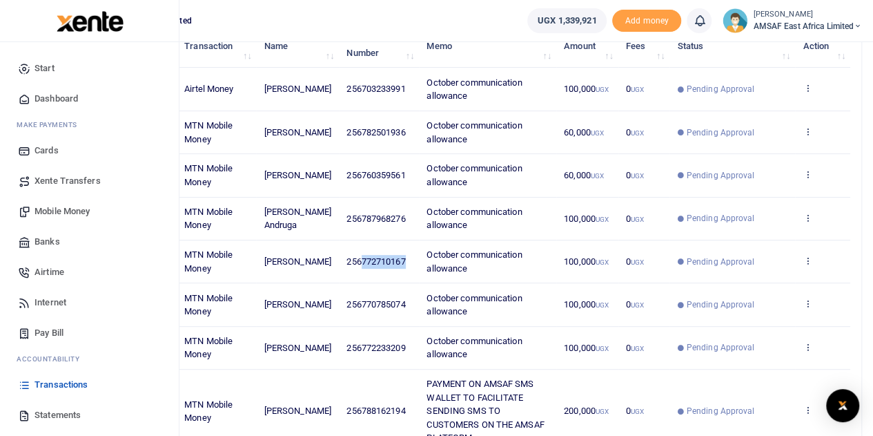
click at [83, 212] on span "Mobile Money" at bounding box center [62, 211] width 55 height 14
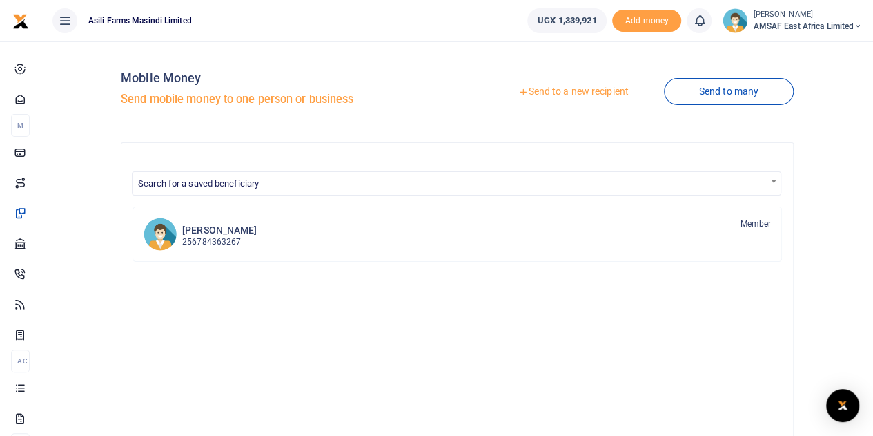
click at [538, 93] on link "Send to a new recipient" at bounding box center [573, 91] width 180 height 25
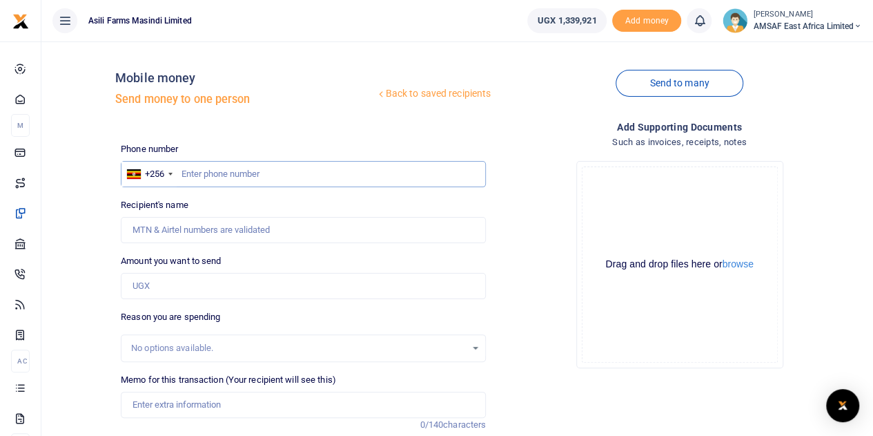
click at [222, 173] on input "text" at bounding box center [303, 174] width 365 height 26
paste input "772710167"
type input "772710167"
click at [168, 293] on input "Amount you want to send" at bounding box center [303, 286] width 365 height 26
type input "Baingana Walter"
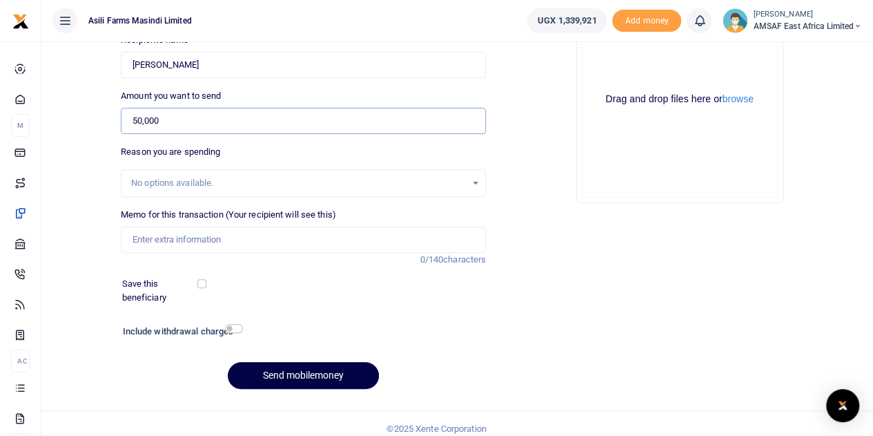
scroll to position [174, 0]
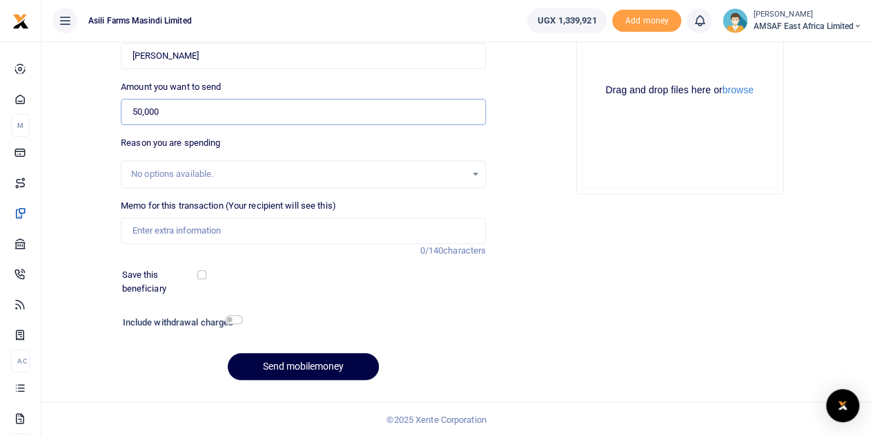
type input "50,000"
click at [237, 226] on input "Memo for this transaction (Your recipient will see this)" at bounding box center [303, 230] width 365 height 26
type input "October communication allowance"
click at [295, 367] on button "Send mobilemoney" at bounding box center [303, 366] width 151 height 27
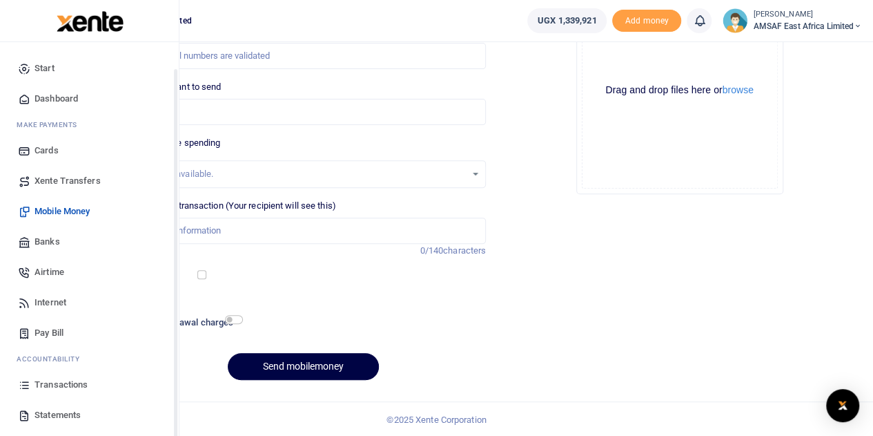
scroll to position [57, 0]
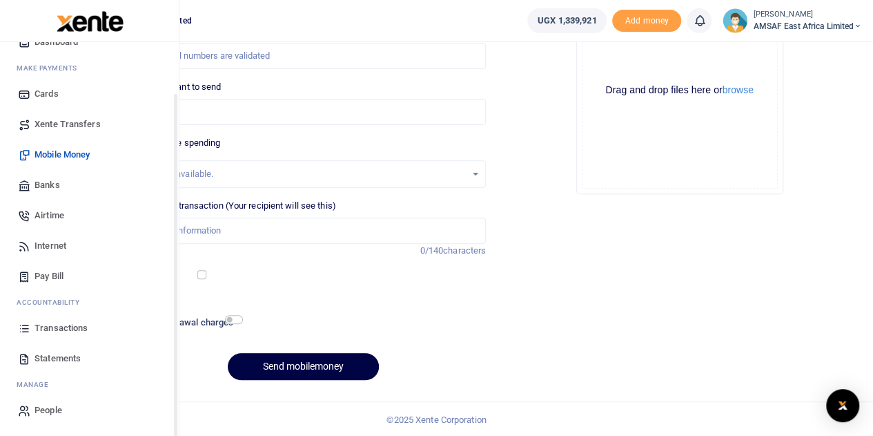
click at [54, 330] on span "Transactions" at bounding box center [61, 328] width 53 height 14
